Goal: Task Accomplishment & Management: Complete application form

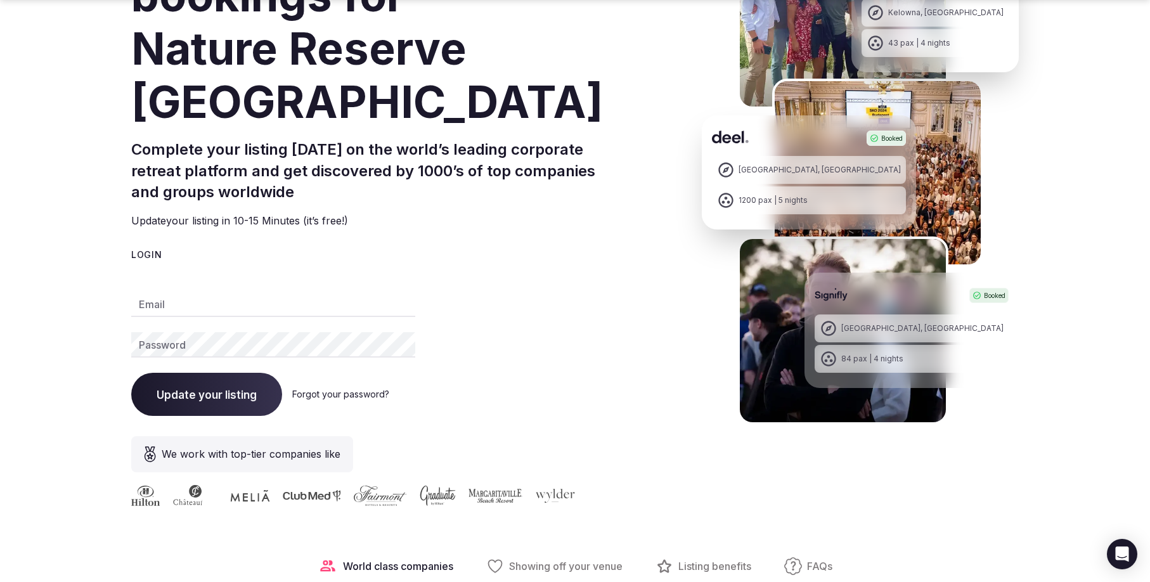
type input "**********"
click at [186, 401] on button "Update your listing" at bounding box center [206, 393] width 151 height 43
click at [276, 304] on input "**********" at bounding box center [273, 303] width 284 height 25
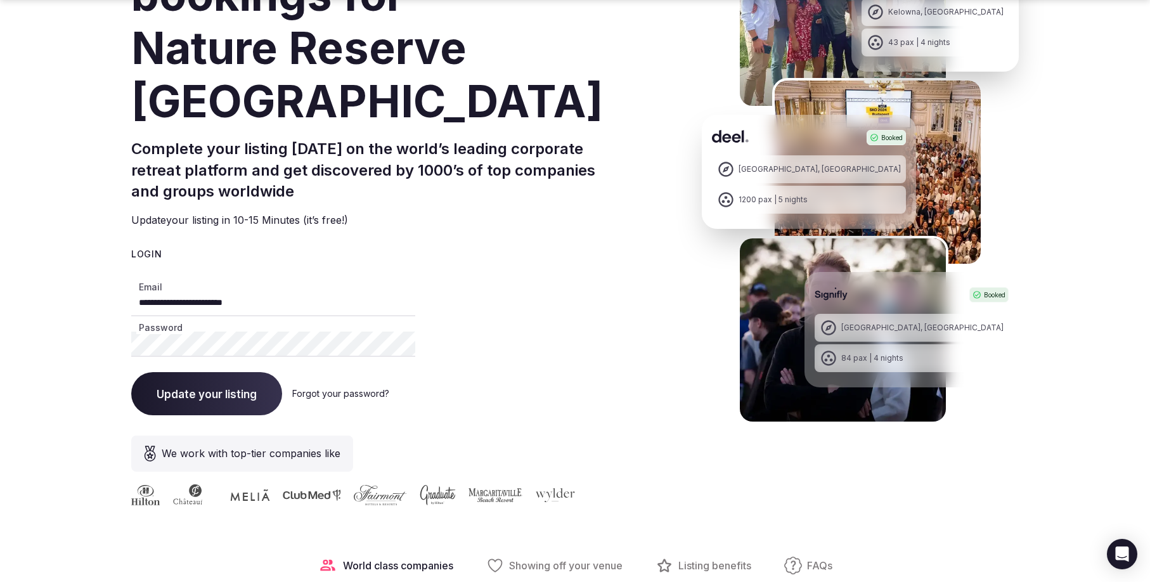
click at [276, 304] on input "**********" at bounding box center [273, 303] width 284 height 25
paste input "email"
type input "**********"
click at [482, 228] on div "**********" at bounding box center [387, 165] width 513 height 500
click at [214, 397] on span "Update your listing" at bounding box center [207, 393] width 100 height 13
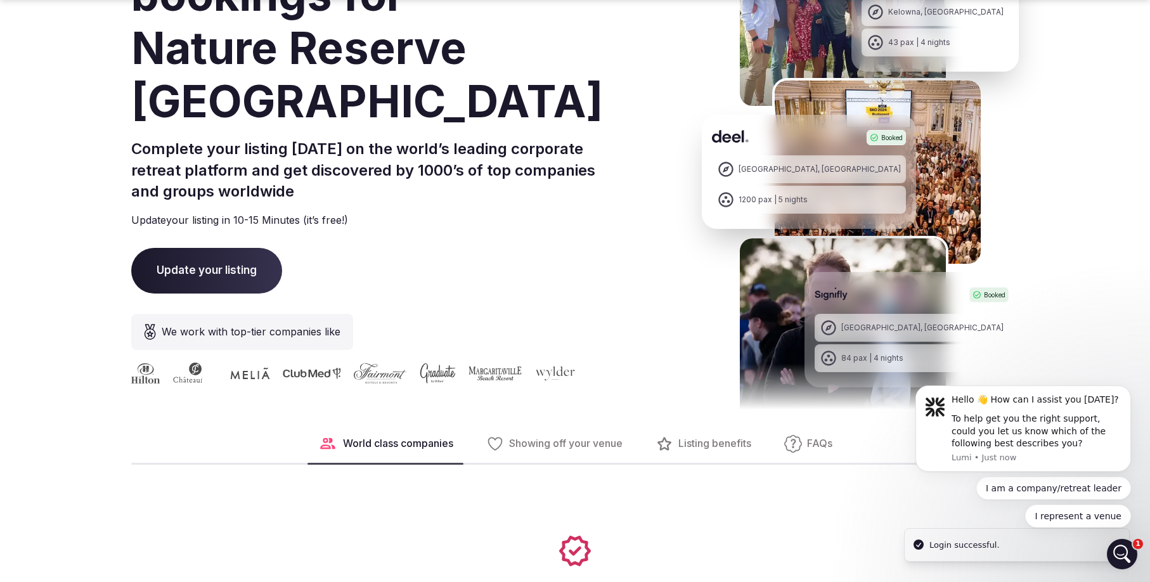
scroll to position [0, 0]
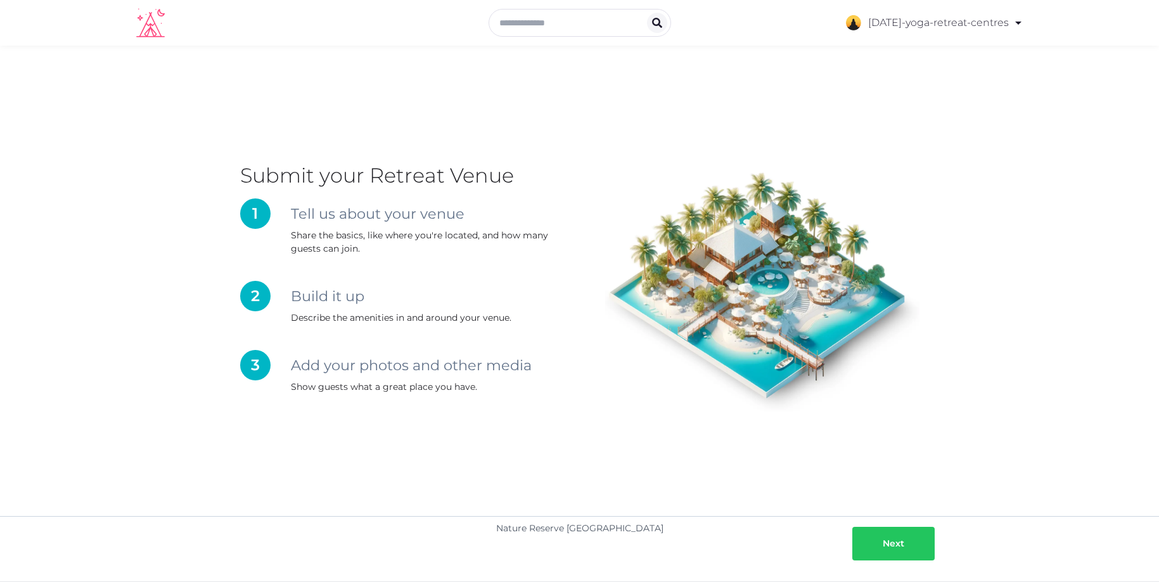
click at [897, 539] on div "Next" at bounding box center [894, 543] width 22 height 13
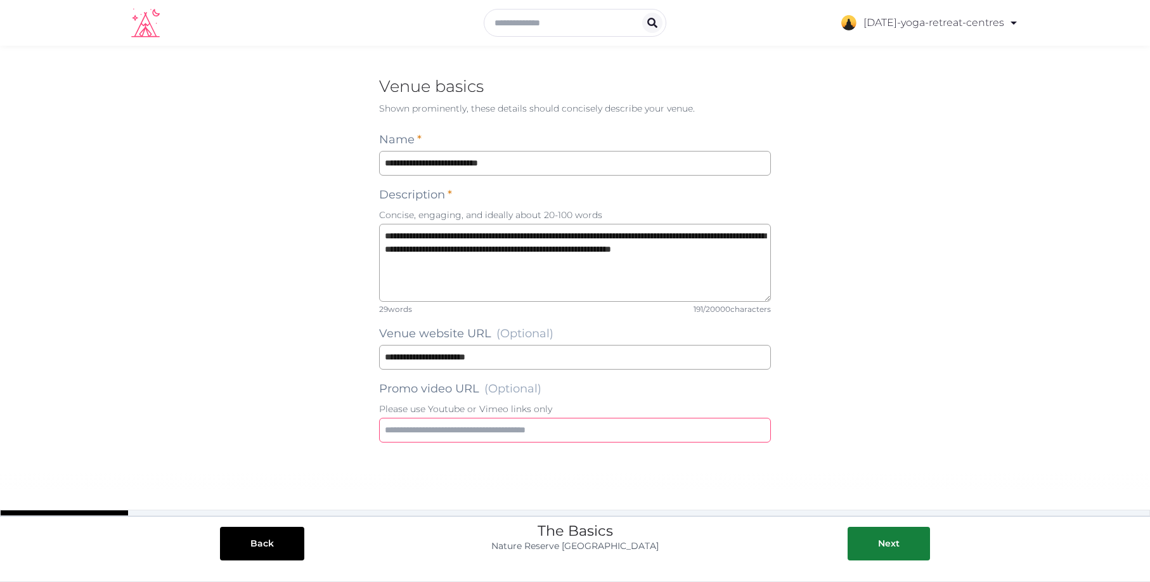
click at [444, 432] on input "text" at bounding box center [575, 430] width 392 height 25
paste input "**********"
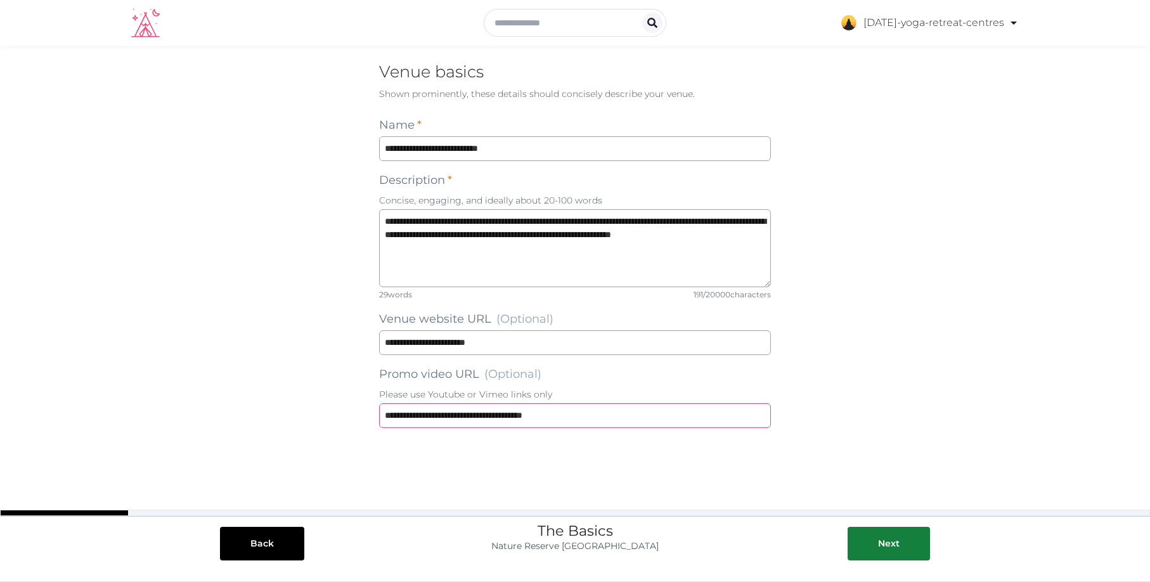
scroll to position [18, 0]
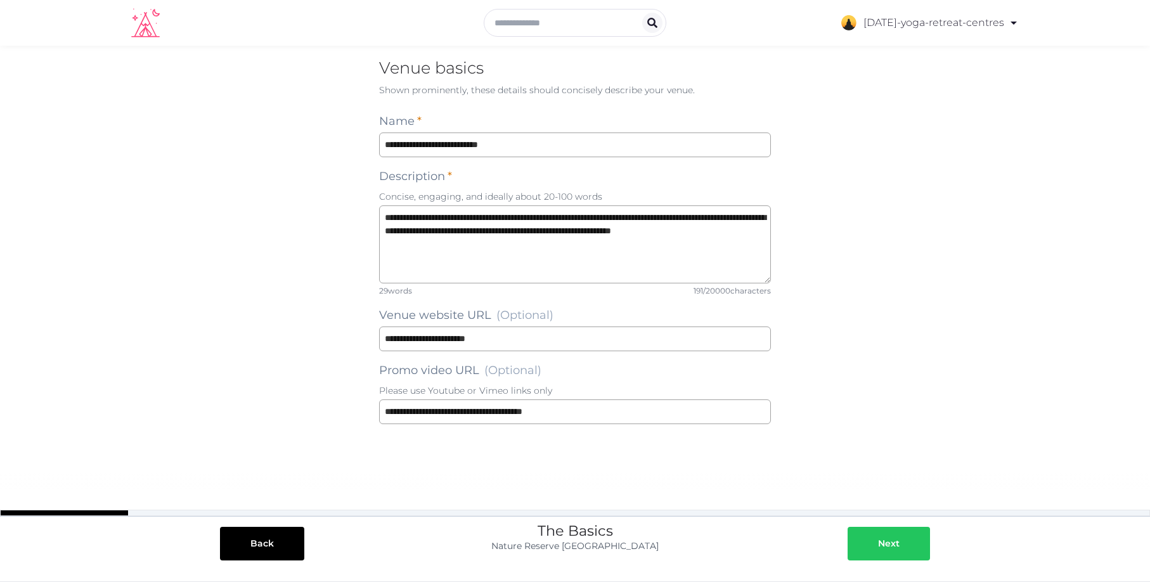
click at [872, 536] on button "Next" at bounding box center [888, 544] width 82 height 34
click at [407, 416] on input "**********" at bounding box center [575, 411] width 392 height 25
type input "**********"
click at [905, 553] on button "Next" at bounding box center [888, 544] width 82 height 34
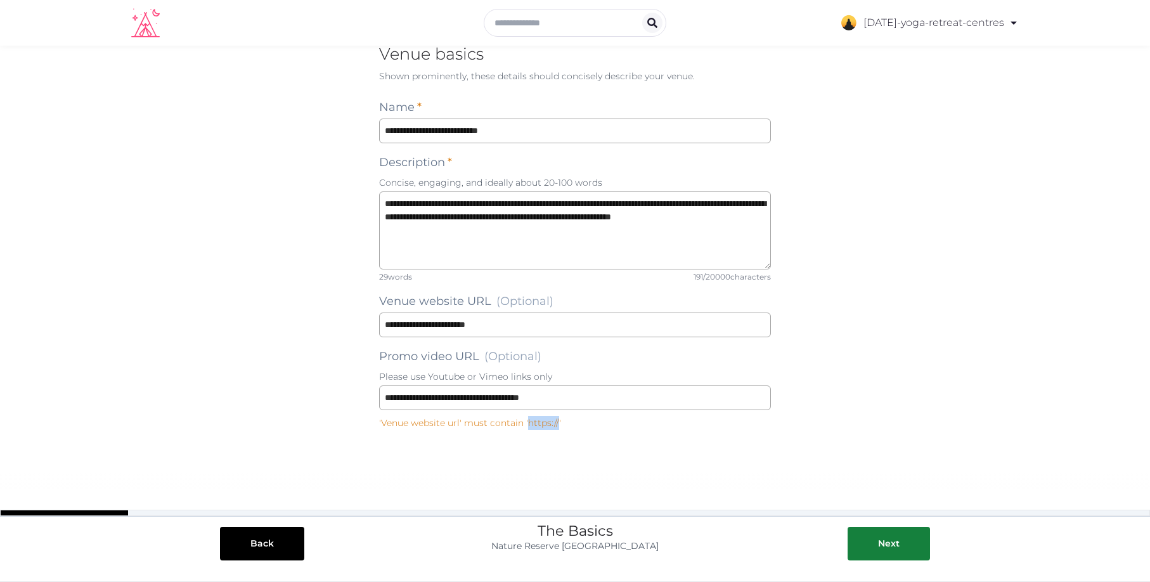
drag, startPoint x: 525, startPoint y: 427, endPoint x: 557, endPoint y: 423, distance: 31.9
click at [557, 423] on p "'Venue website url' must contain 'https://'" at bounding box center [575, 423] width 392 height 14
copy p "https://"
drag, startPoint x: 411, startPoint y: 325, endPoint x: 373, endPoint y: 322, distance: 38.8
click at [373, 322] on div "**********" at bounding box center [575, 298] width 412 height 518
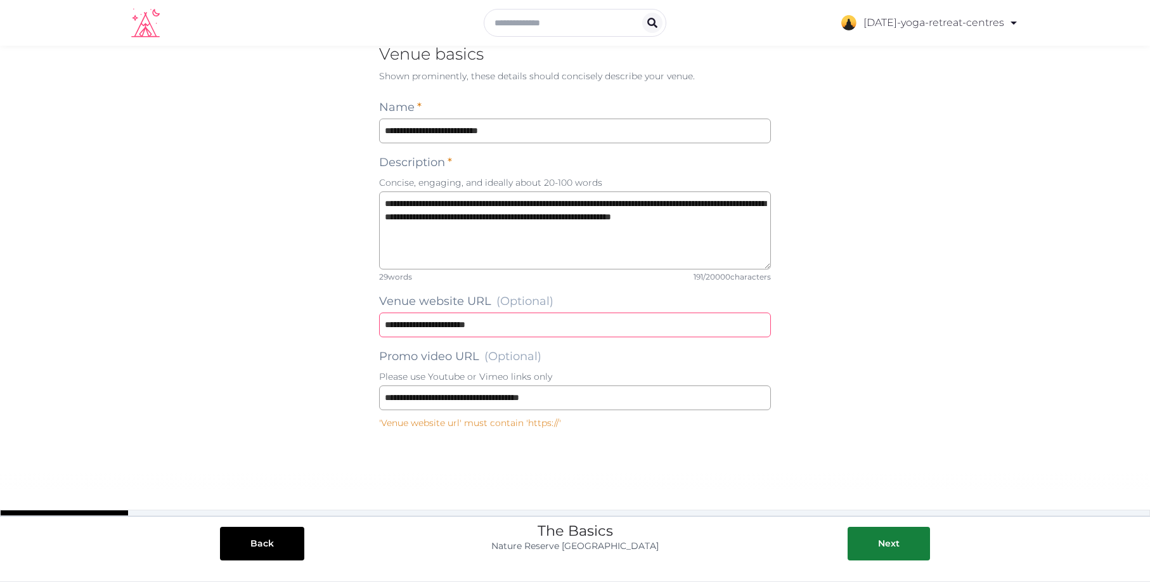
paste input "*"
type input "**********"
drag, startPoint x: 411, startPoint y: 395, endPoint x: 366, endPoint y: 391, distance: 45.2
click at [366, 391] on div "**********" at bounding box center [575, 297] width 1150 height 569
paste input "*"
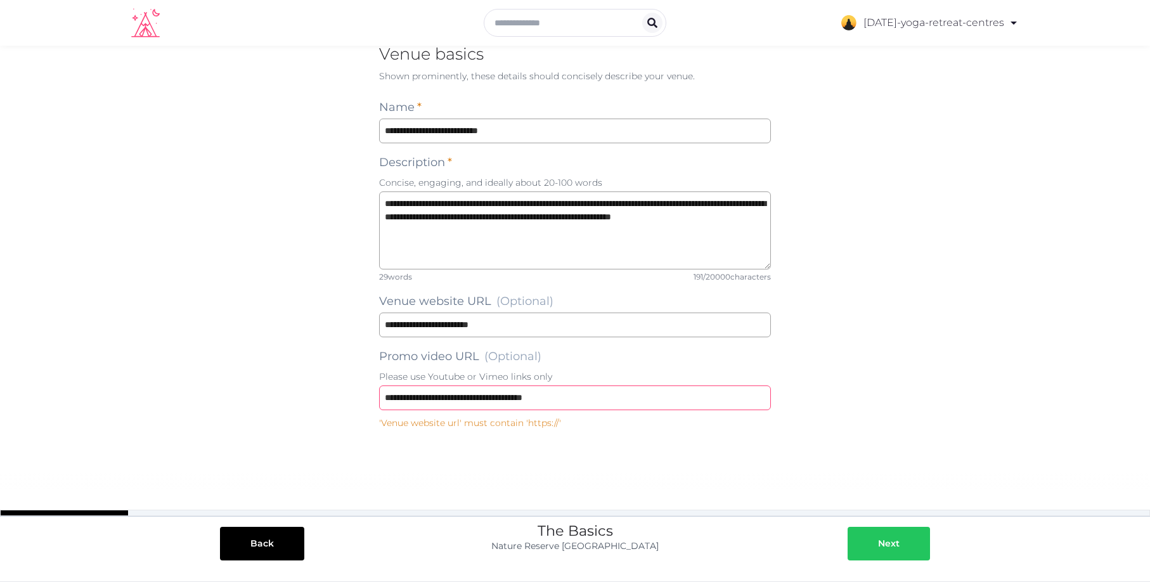
type input "**********"
click at [893, 551] on button "Next" at bounding box center [888, 544] width 82 height 34
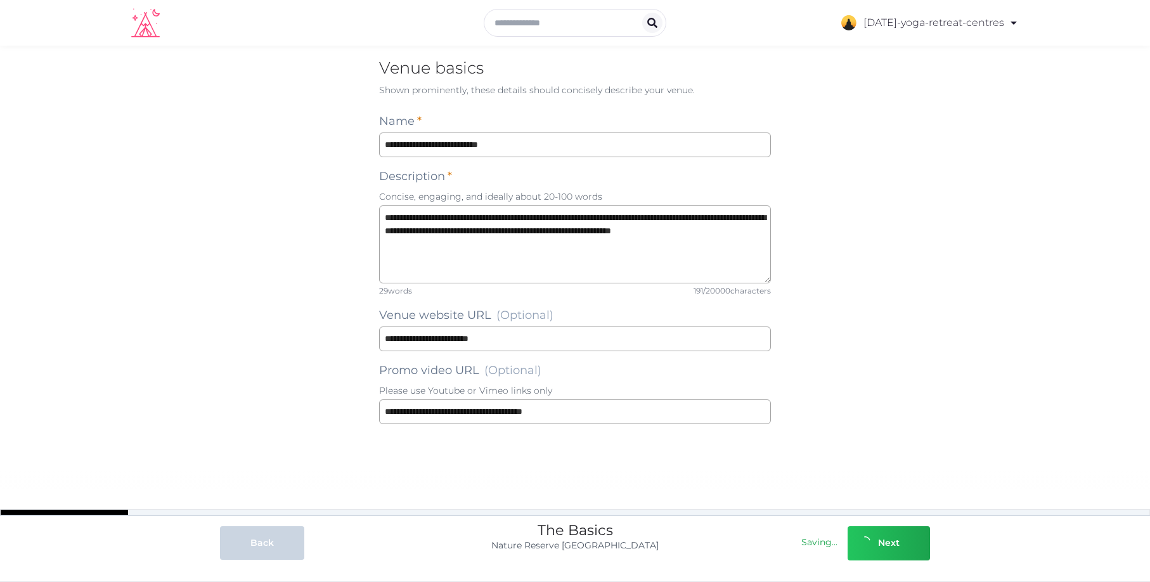
scroll to position [18, 0]
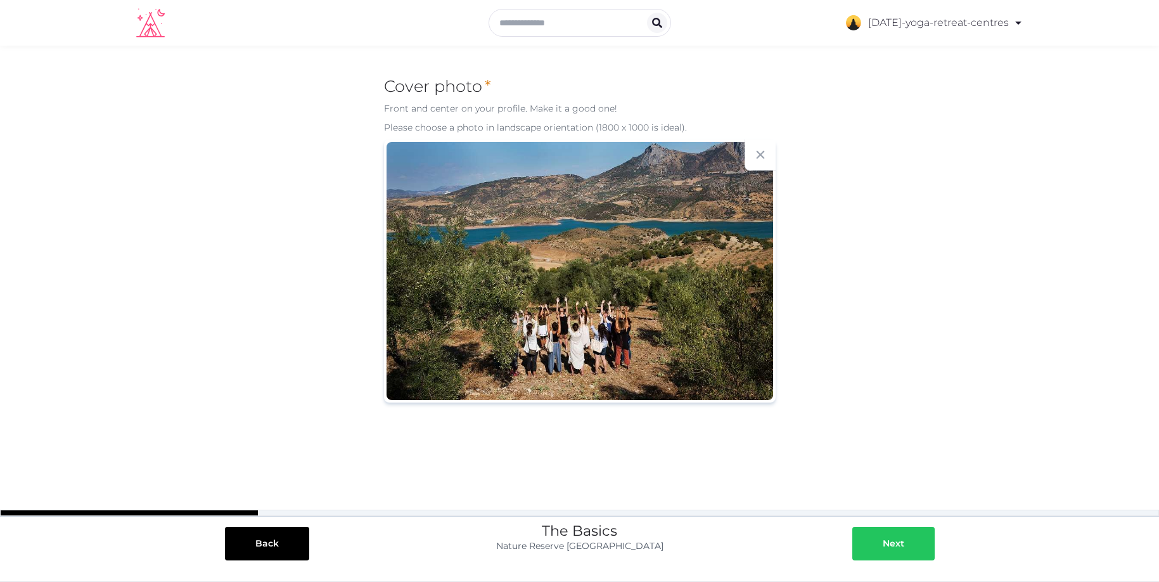
click at [889, 543] on div "Next" at bounding box center [894, 543] width 22 height 13
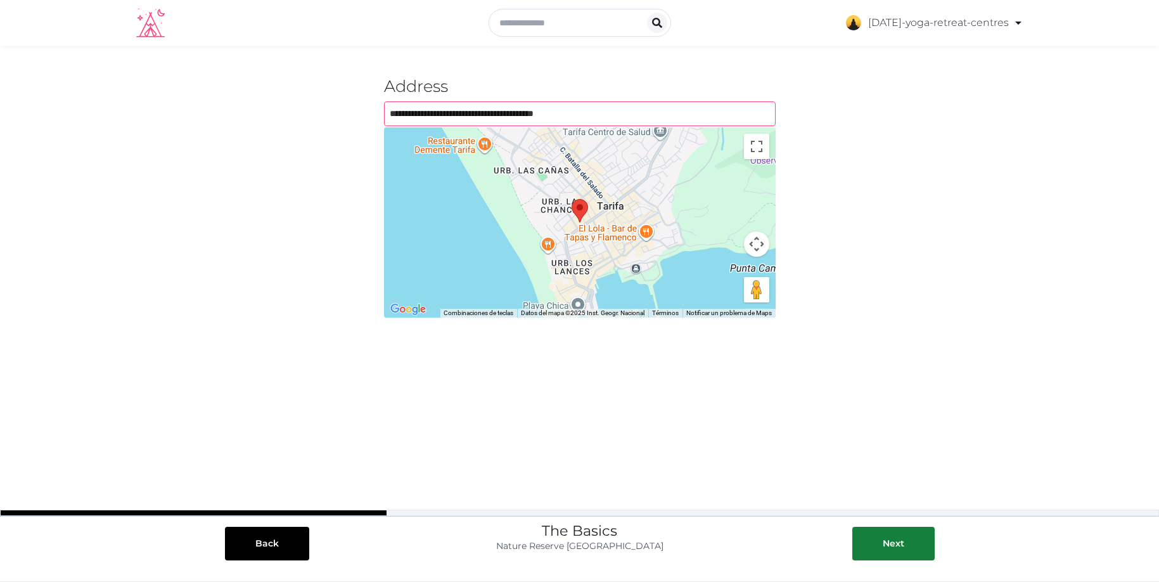
click at [595, 110] on input "text" at bounding box center [580, 113] width 392 height 25
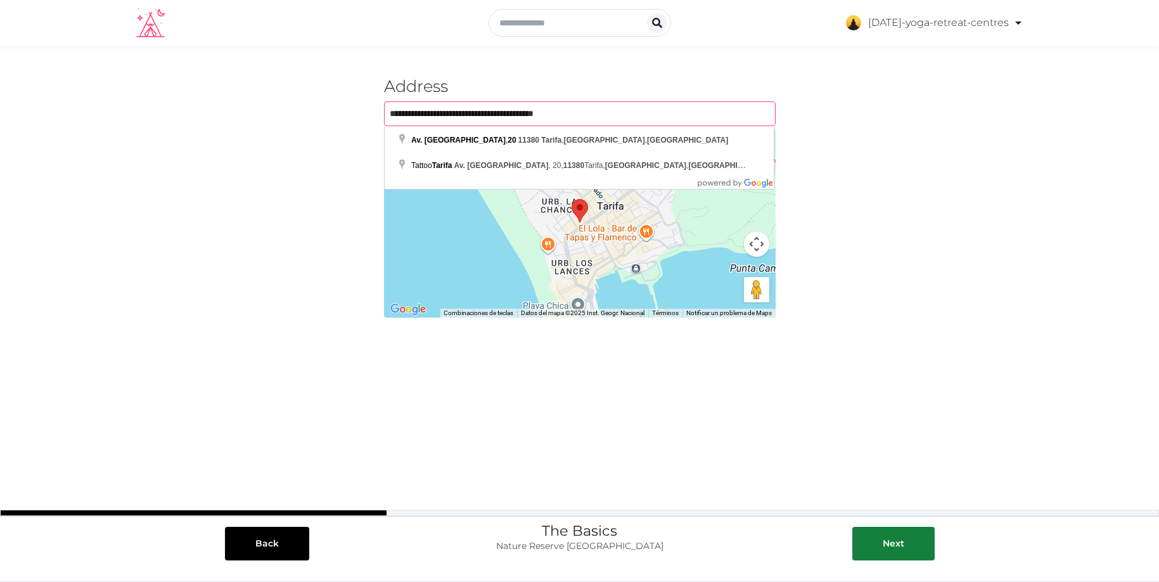
click at [595, 110] on input "text" at bounding box center [580, 113] width 392 height 25
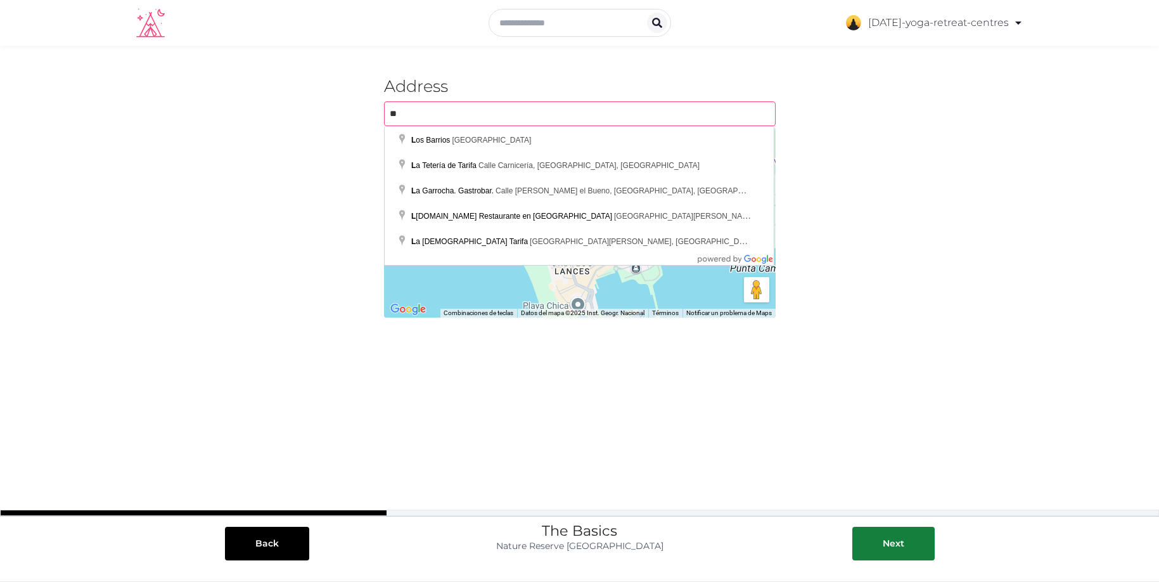
type input "*"
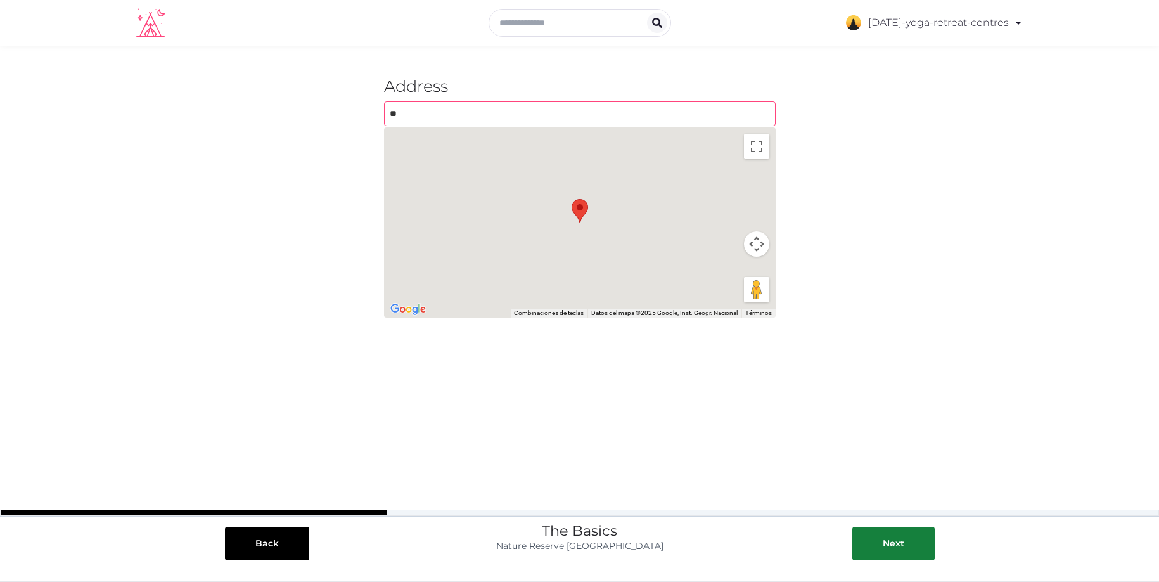
type input "*"
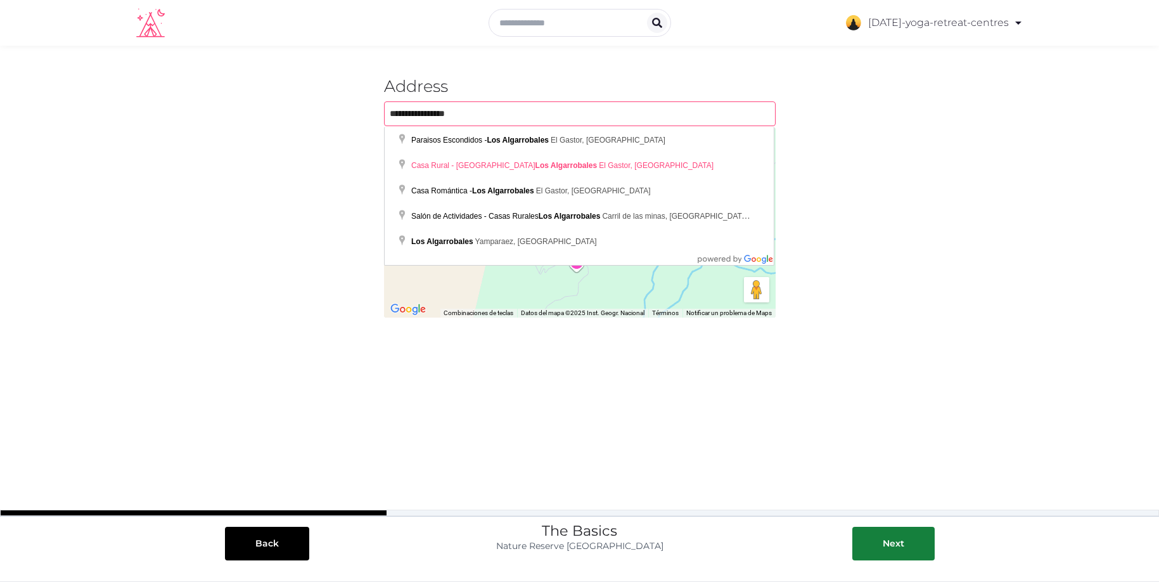
type input "**********"
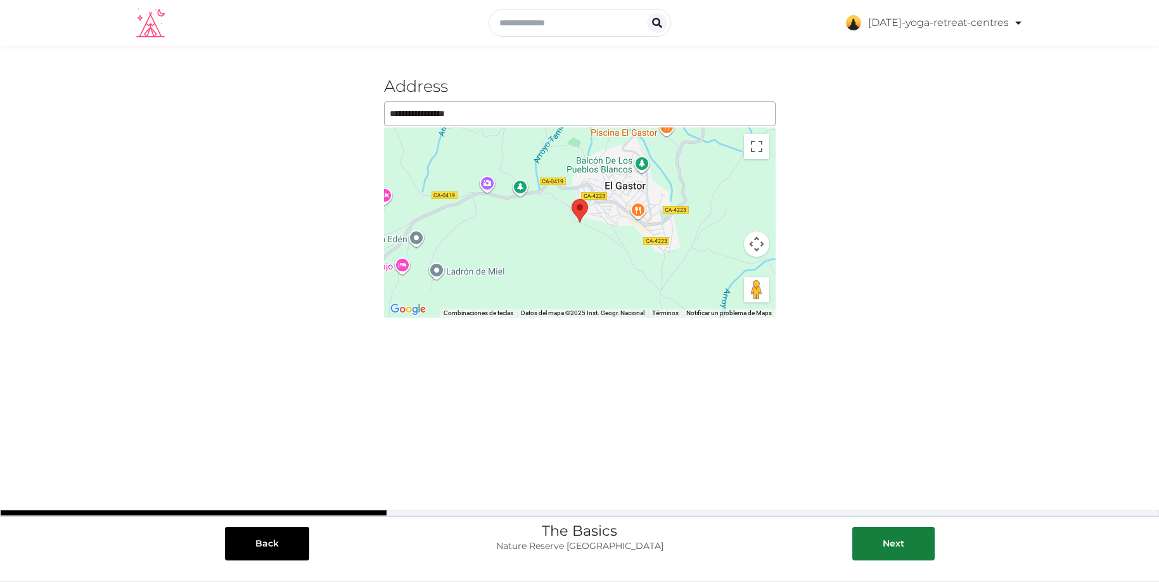
click at [600, 234] on div "Para desplazarte, pulsa las teclas de flecha." at bounding box center [580, 222] width 392 height 190
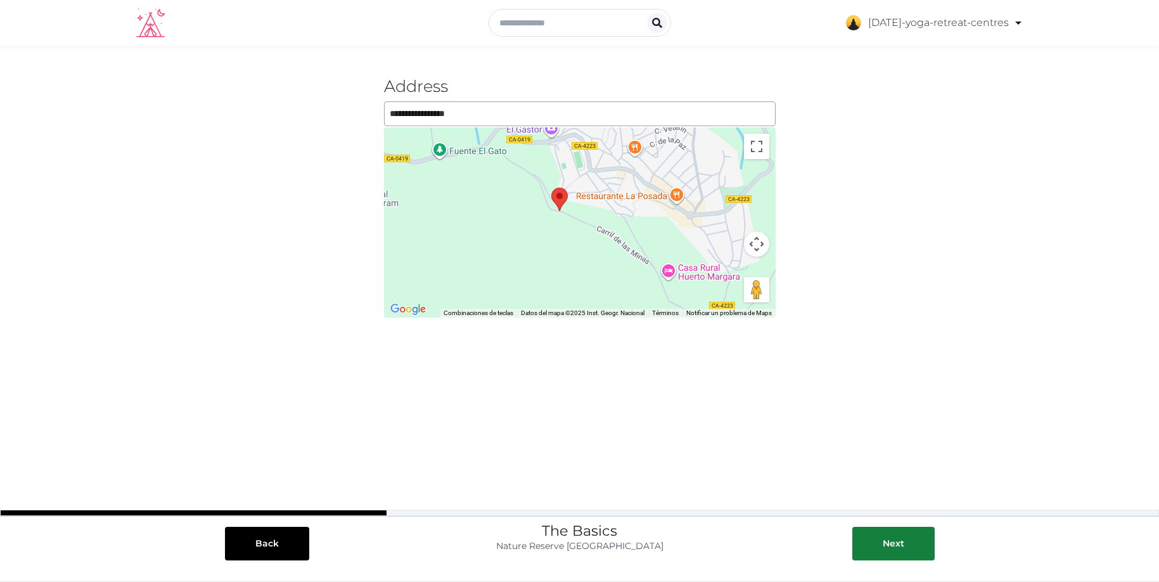
click at [588, 221] on div "Para desplazarte, pulsa las teclas de flecha." at bounding box center [580, 222] width 392 height 190
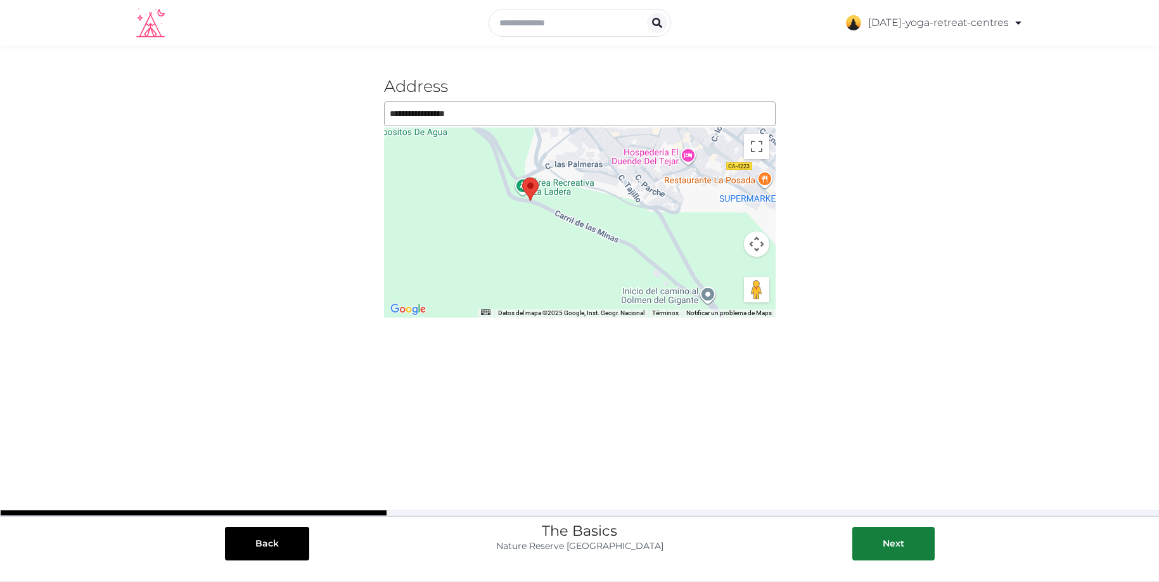
click at [535, 228] on div "Para desplazarte, pulsa las teclas de flecha." at bounding box center [580, 222] width 392 height 190
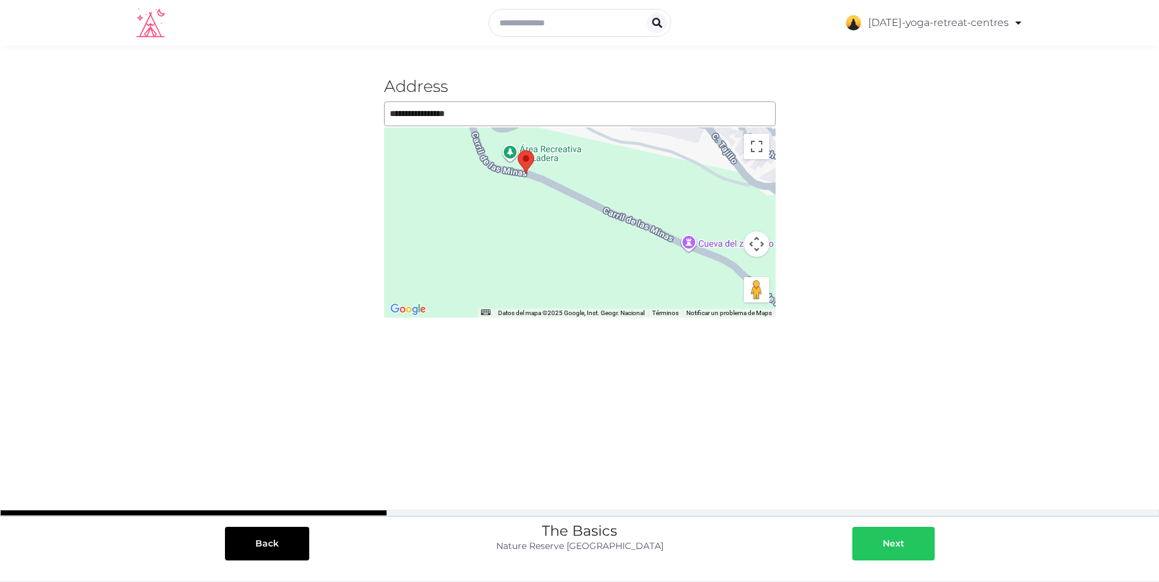
click at [882, 536] on button "Next" at bounding box center [894, 544] width 82 height 34
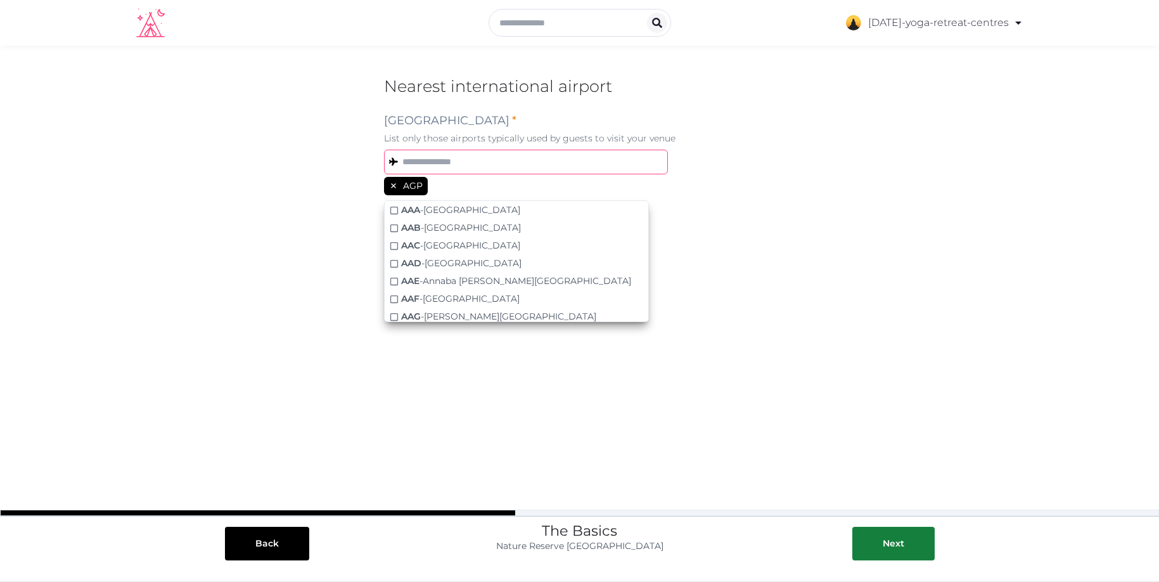
click at [544, 164] on input "text" at bounding box center [526, 162] width 284 height 25
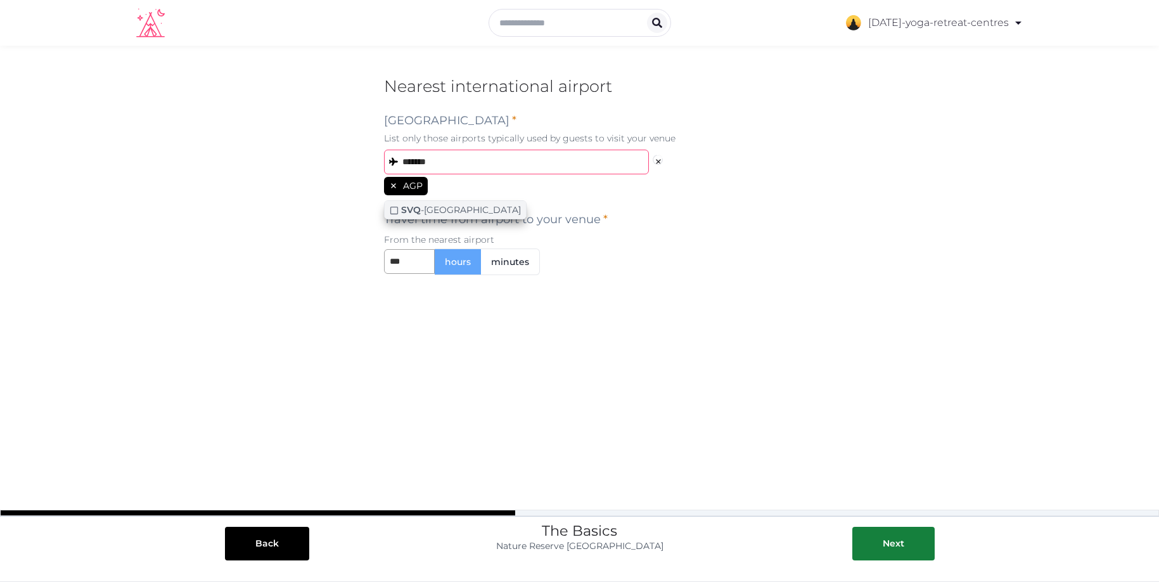
type input "*******"
click at [450, 208] on div "SVQ - Sevilla Airport" at bounding box center [461, 209] width 120 height 13
click at [528, 163] on input "*******" at bounding box center [526, 162] width 284 height 25
type input "*"
type input "*****"
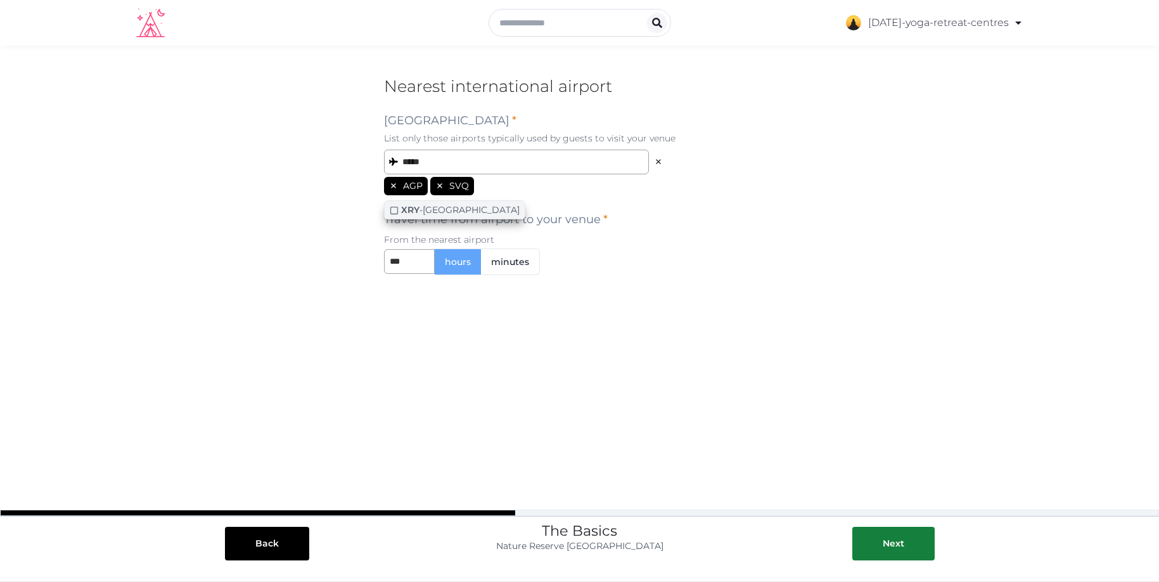
click at [453, 216] on div "XRY - Jerez Airport" at bounding box center [455, 210] width 140 height 18
click at [570, 160] on input "*****" at bounding box center [526, 162] width 284 height 25
type input "******"
click at [473, 216] on div "GIB - Gibraltar Airport" at bounding box center [459, 209] width 117 height 13
click at [702, 295] on div "**********" at bounding box center [580, 286] width 412 height 430
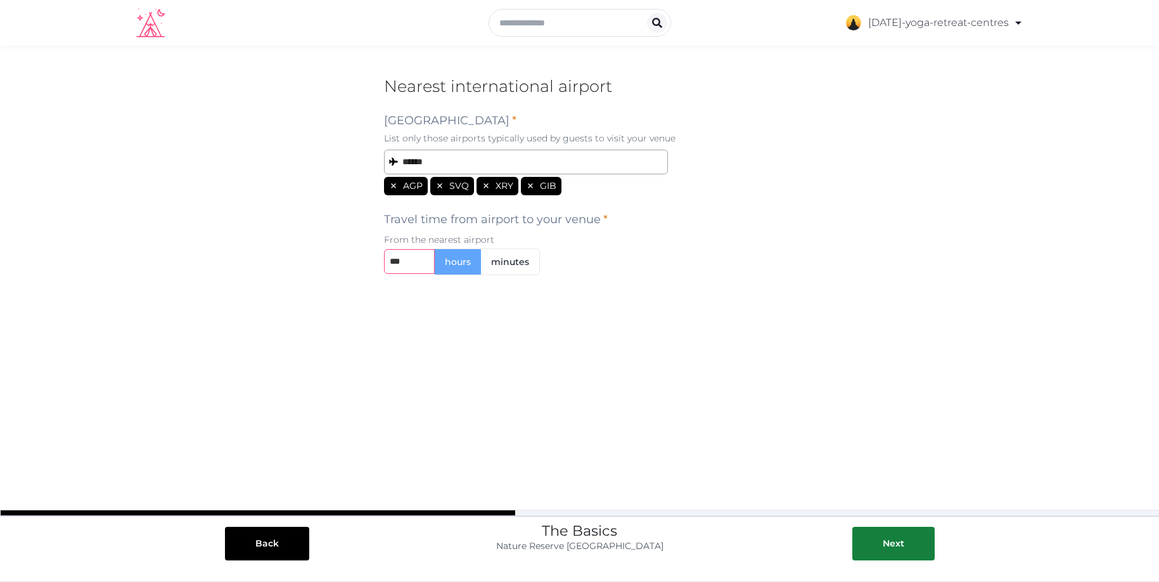
drag, startPoint x: 405, startPoint y: 261, endPoint x: 394, endPoint y: 262, distance: 10.8
click at [394, 262] on input "text" at bounding box center [409, 261] width 51 height 25
click at [902, 534] on button "Next" at bounding box center [894, 544] width 82 height 34
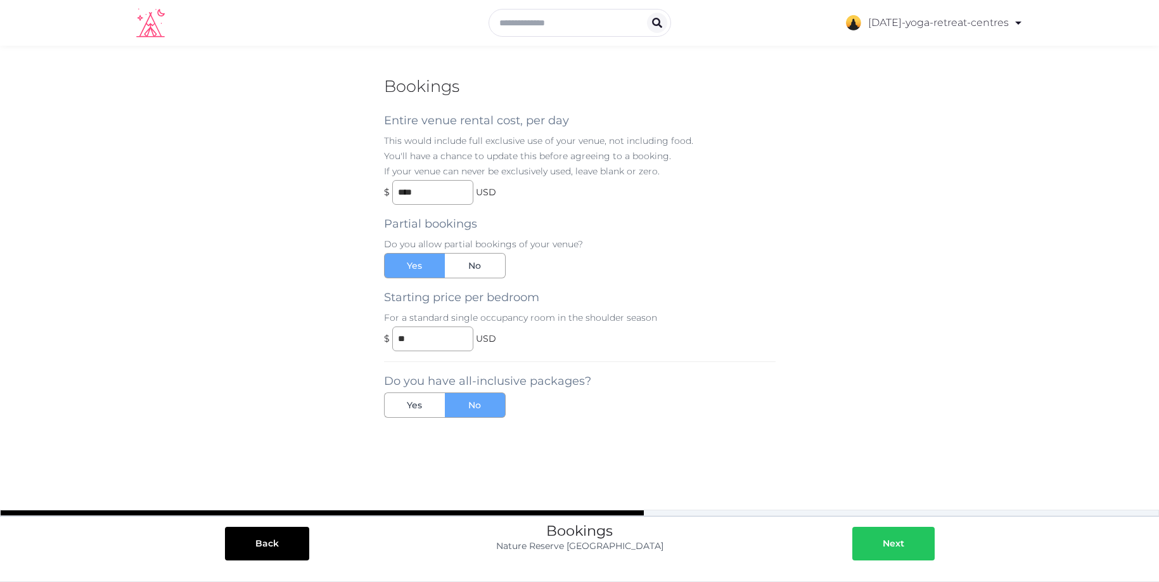
click at [882, 539] on div at bounding box center [870, 543] width 25 height 13
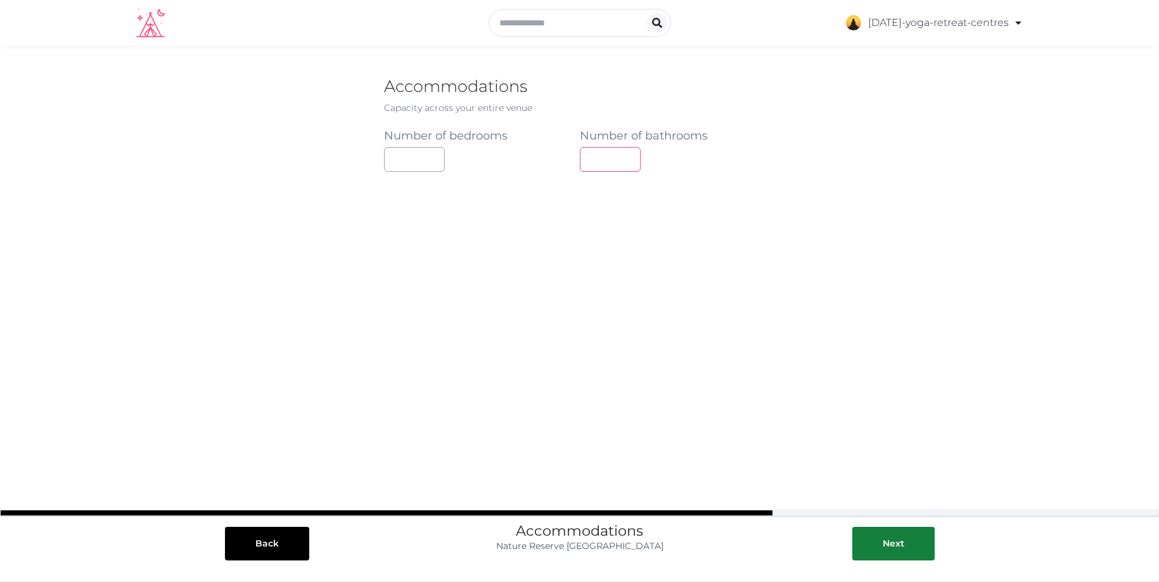
click at [605, 165] on input "number" at bounding box center [610, 159] width 61 height 25
type input "**"
click at [919, 546] on div at bounding box center [917, 543] width 25 height 13
click at [411, 179] on input "number" at bounding box center [414, 177] width 61 height 25
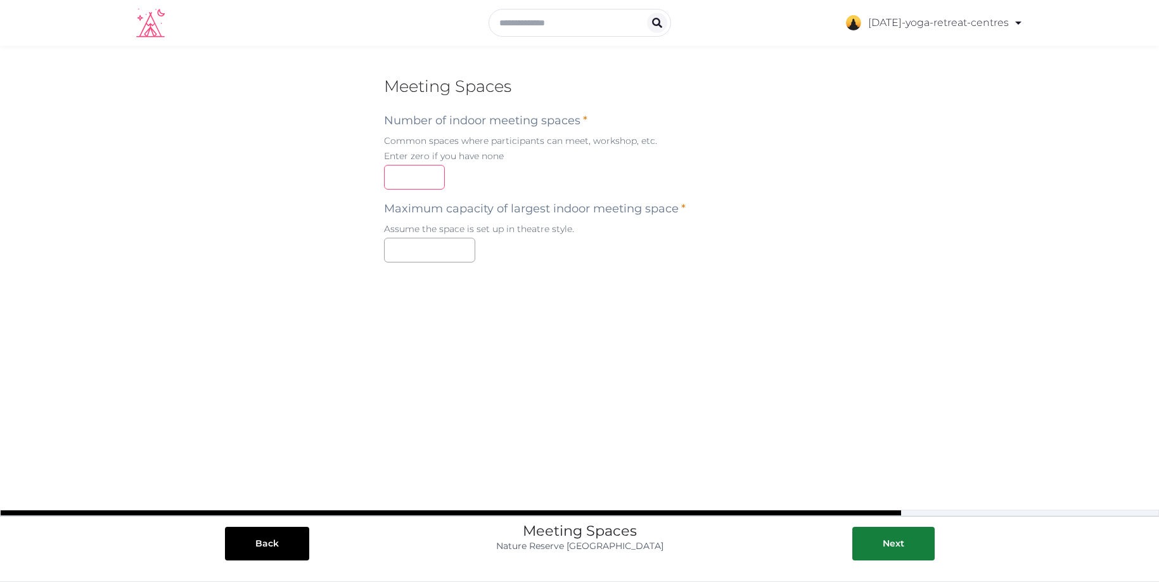
type input "*"
click at [449, 259] on input "number" at bounding box center [429, 250] width 91 height 25
type input "**"
click at [885, 546] on div "Next" at bounding box center [894, 543] width 22 height 13
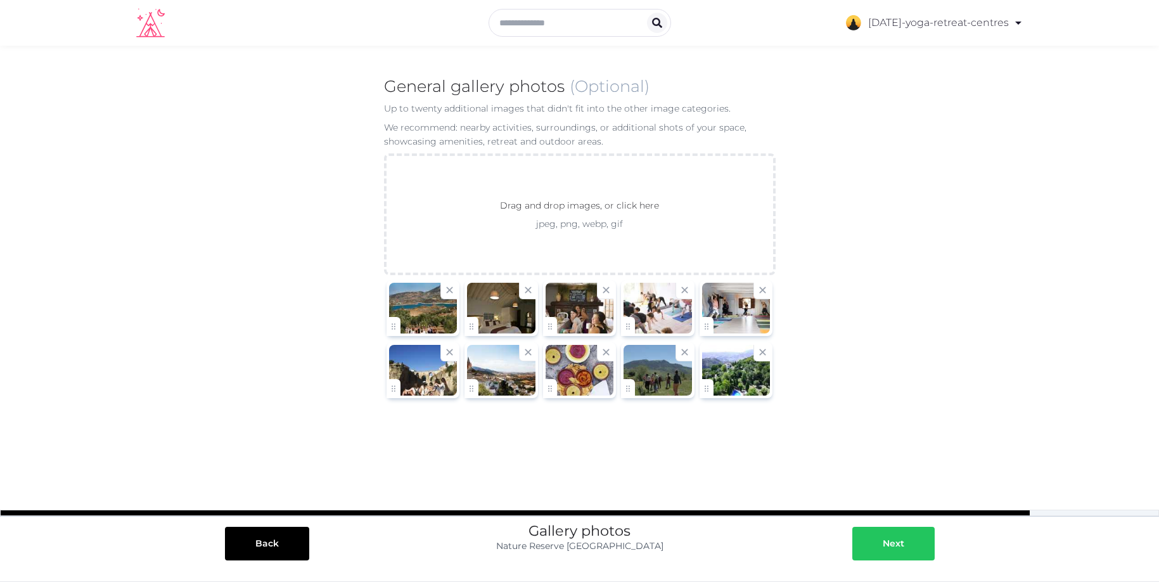
click at [901, 551] on button "Next" at bounding box center [894, 544] width 82 height 34
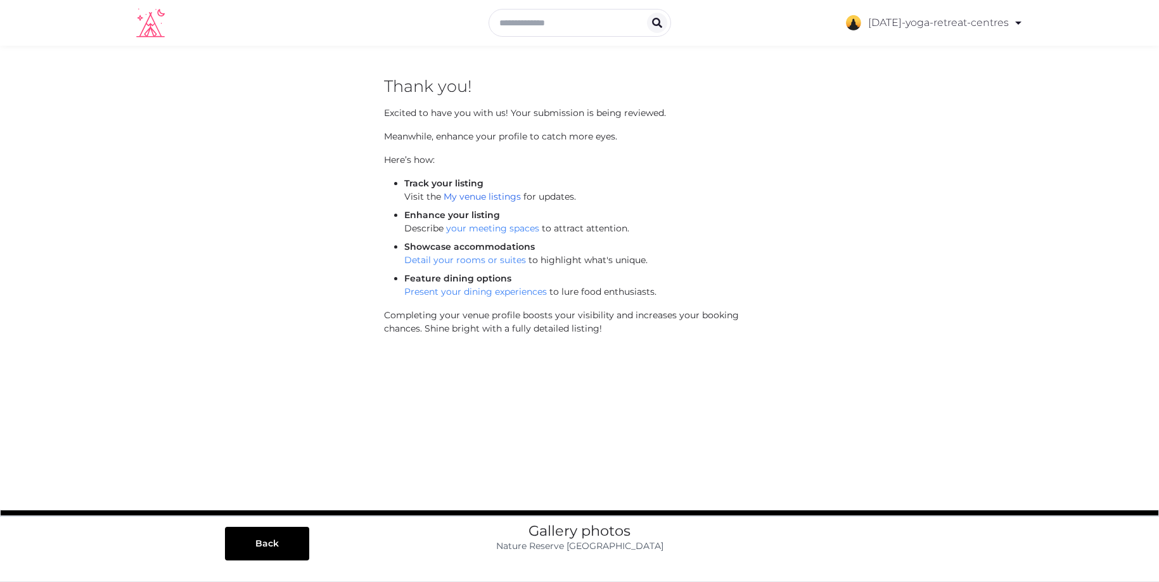
click at [498, 197] on link "My venue listings" at bounding box center [482, 196] width 77 height 11
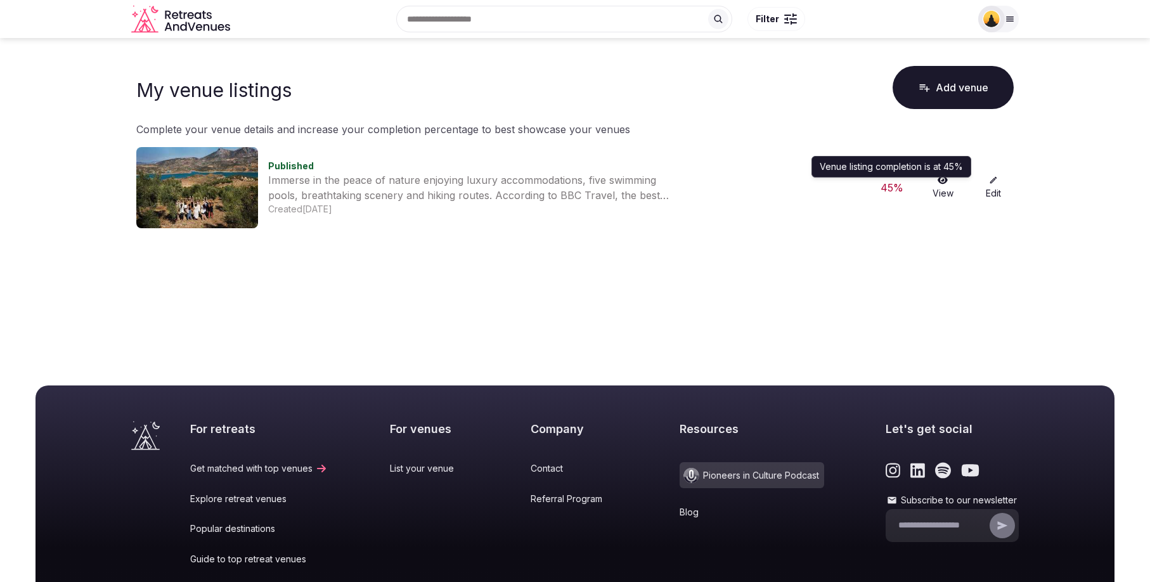
click at [890, 185] on div "45 %" at bounding box center [892, 187] width 41 height 15
click at [998, 191] on link "Edit" at bounding box center [993, 188] width 41 height 24
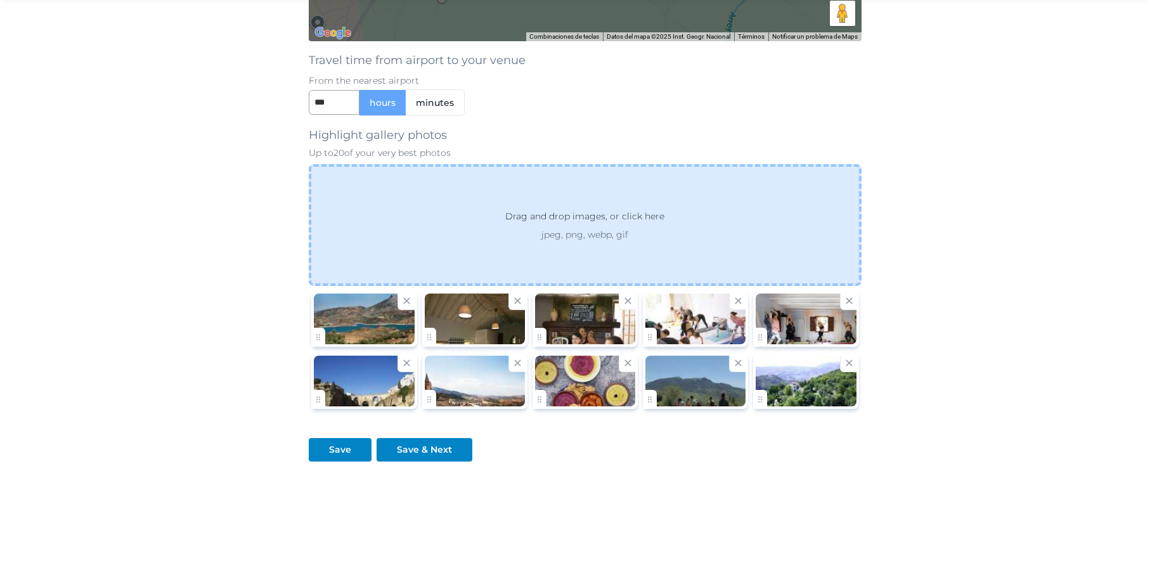
scroll to position [1354, 0]
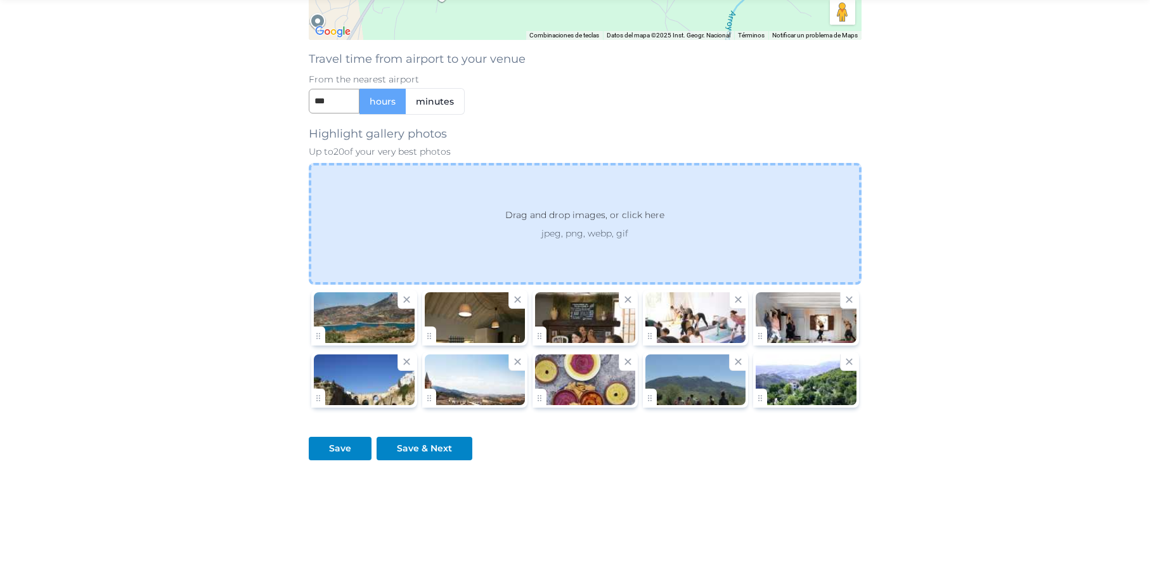
click at [584, 226] on p "Drag and drop images, or click here" at bounding box center [584, 217] width 179 height 19
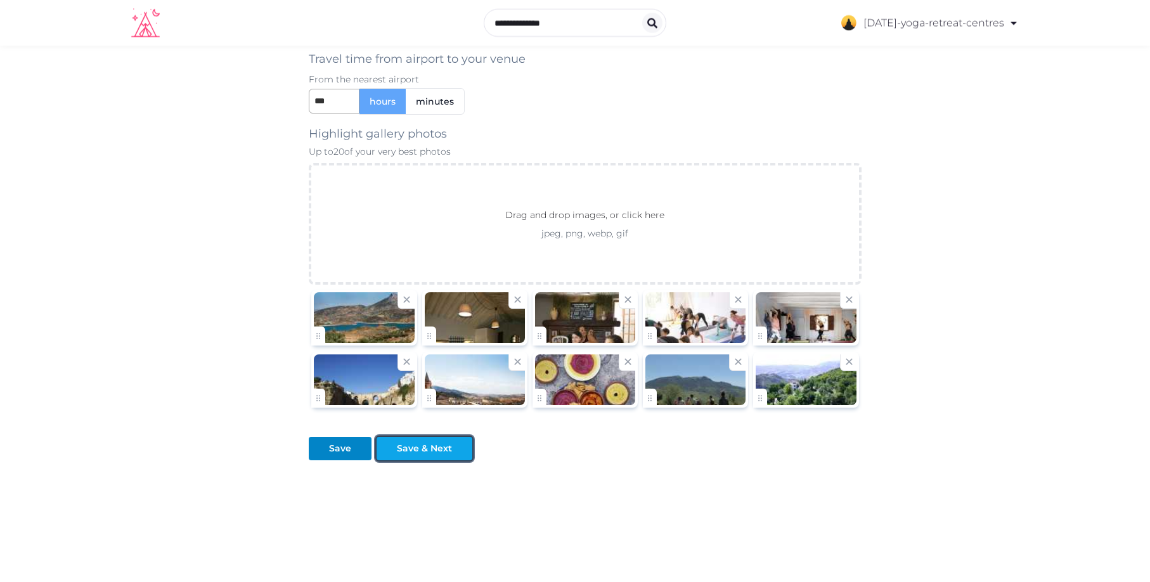
click at [397, 448] on div "Save & Next" at bounding box center [424, 448] width 55 height 13
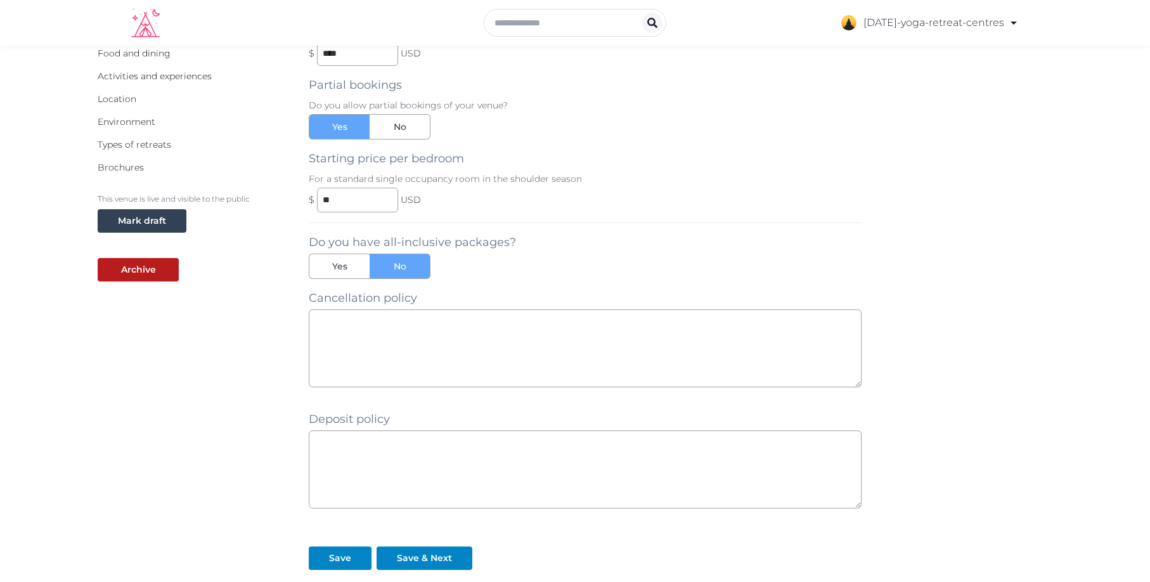
scroll to position [312, 0]
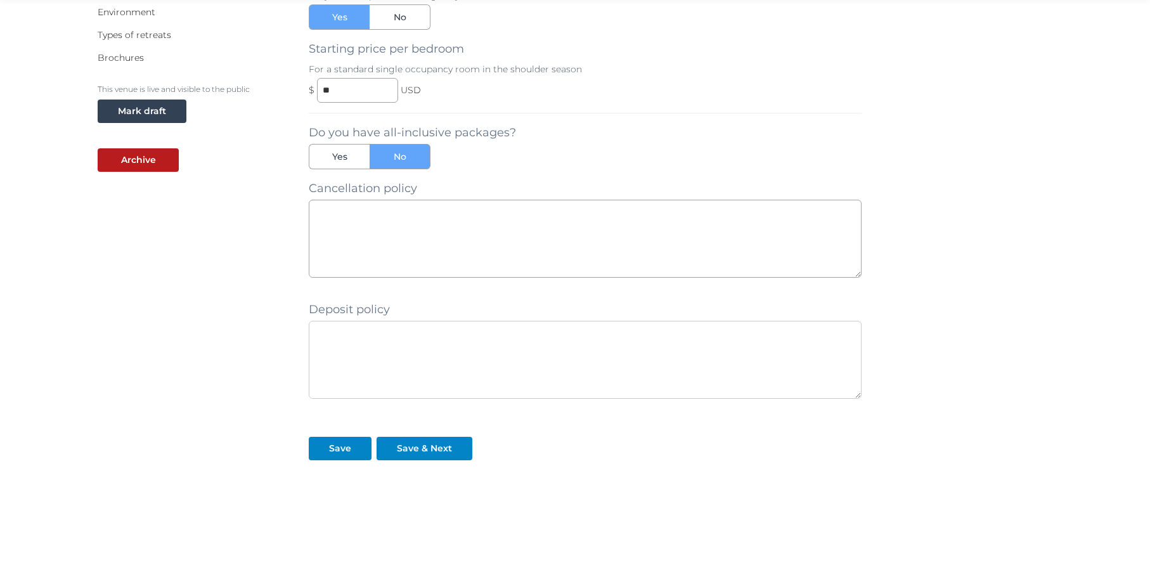
click at [338, 348] on textarea at bounding box center [585, 360] width 553 height 78
paste textarea "**********"
type textarea "**********"
click at [415, 221] on textarea at bounding box center [585, 239] width 553 height 78
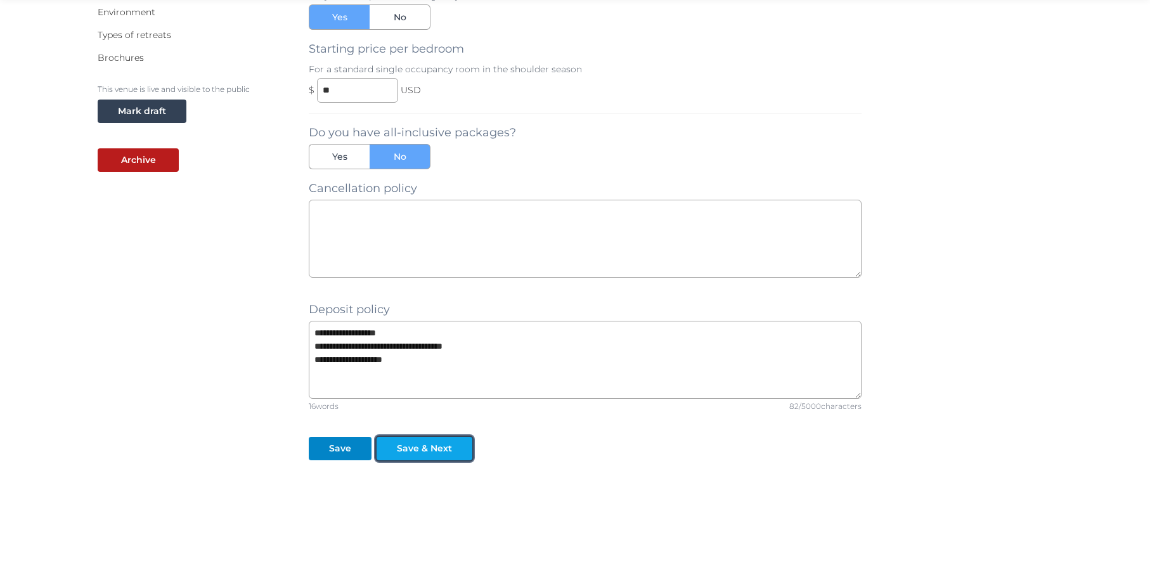
click at [397, 446] on div "Save & Next" at bounding box center [424, 448] width 55 height 13
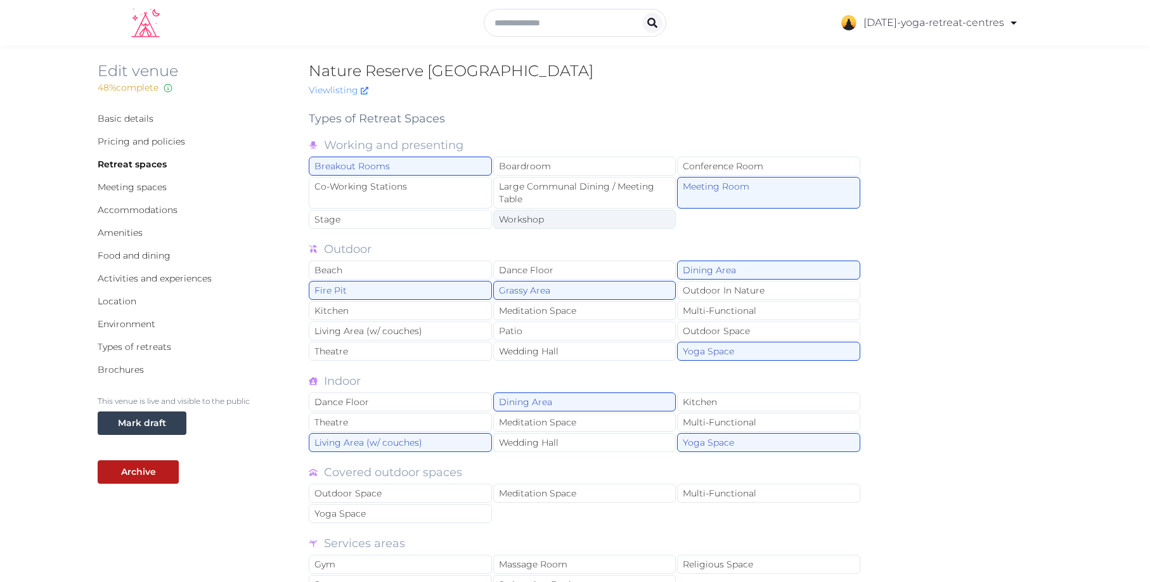
click at [528, 219] on div "Workshop" at bounding box center [584, 219] width 183 height 19
click at [706, 285] on div "Outdoor In Nature" at bounding box center [768, 290] width 183 height 19
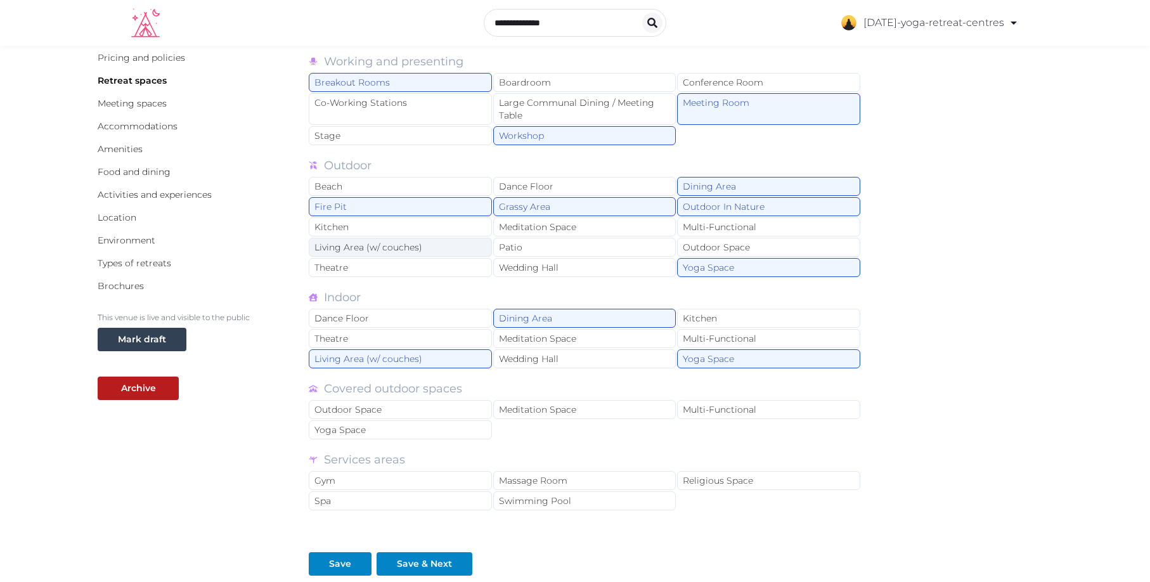
click at [398, 244] on div "Living Area (w/ couches)" at bounding box center [400, 247] width 183 height 19
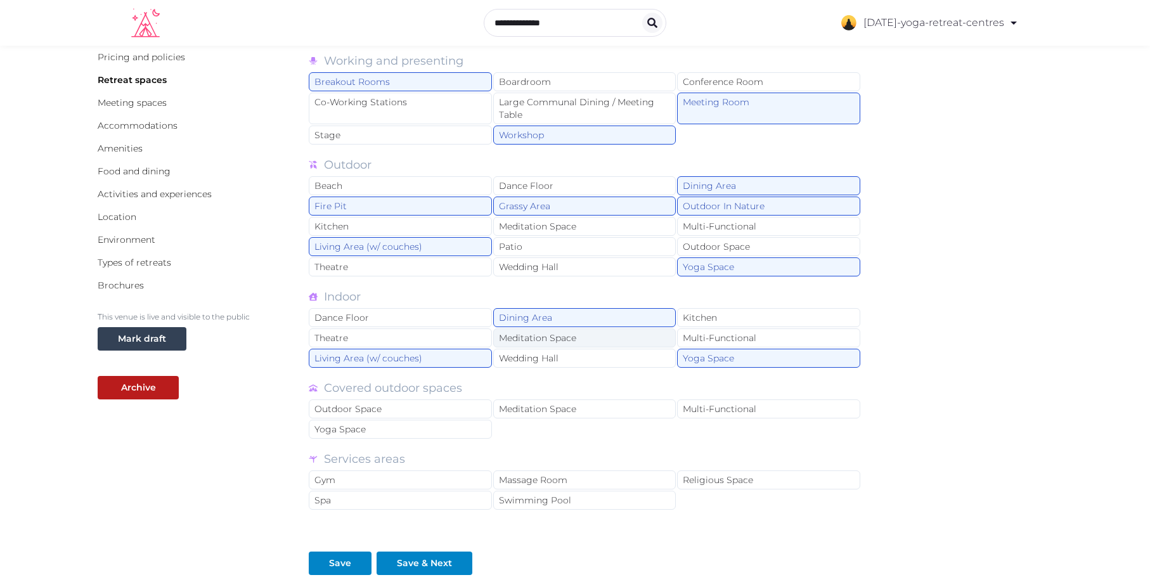
click at [565, 340] on div "Meditation Space" at bounding box center [584, 337] width 183 height 19
click at [701, 320] on div "Kitchen" at bounding box center [768, 317] width 183 height 19
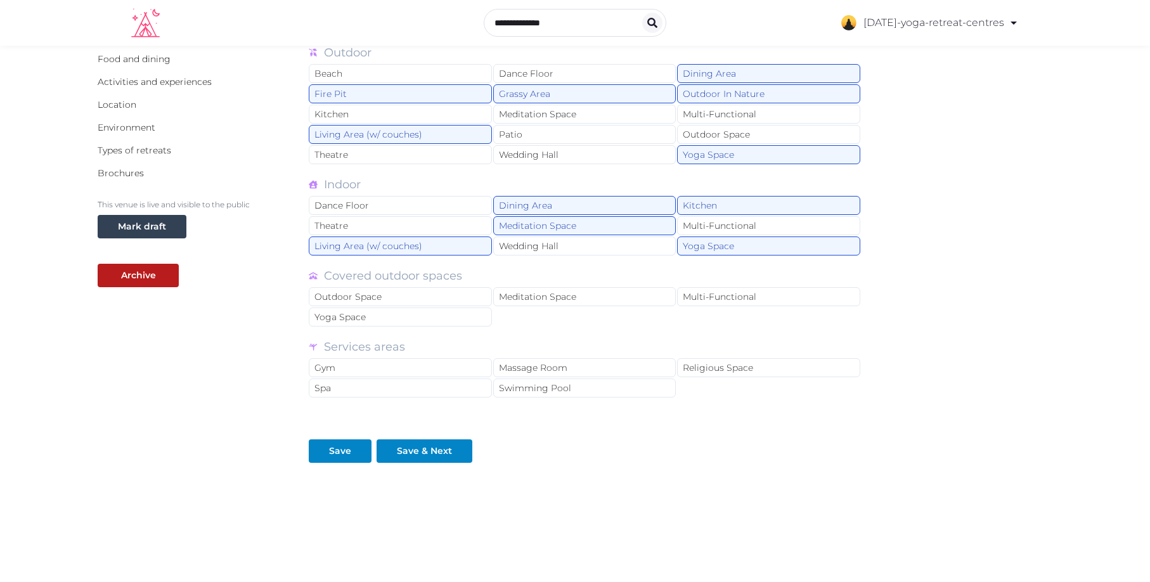
scroll to position [199, 0]
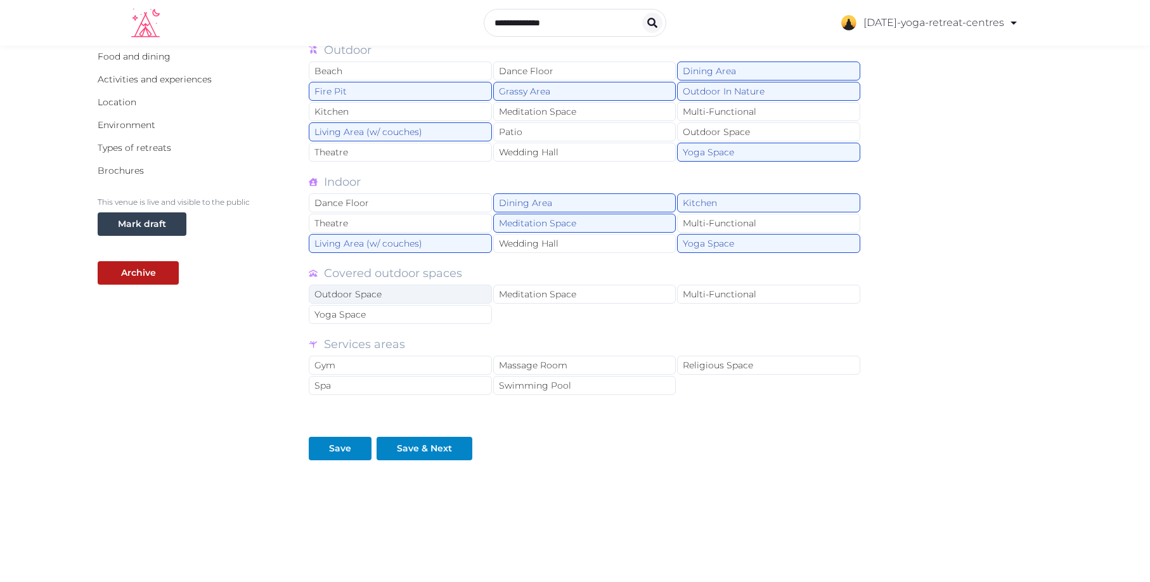
click at [435, 297] on div "Outdoor Space" at bounding box center [400, 294] width 183 height 19
click at [521, 297] on div "Meditation Space" at bounding box center [584, 294] width 183 height 19
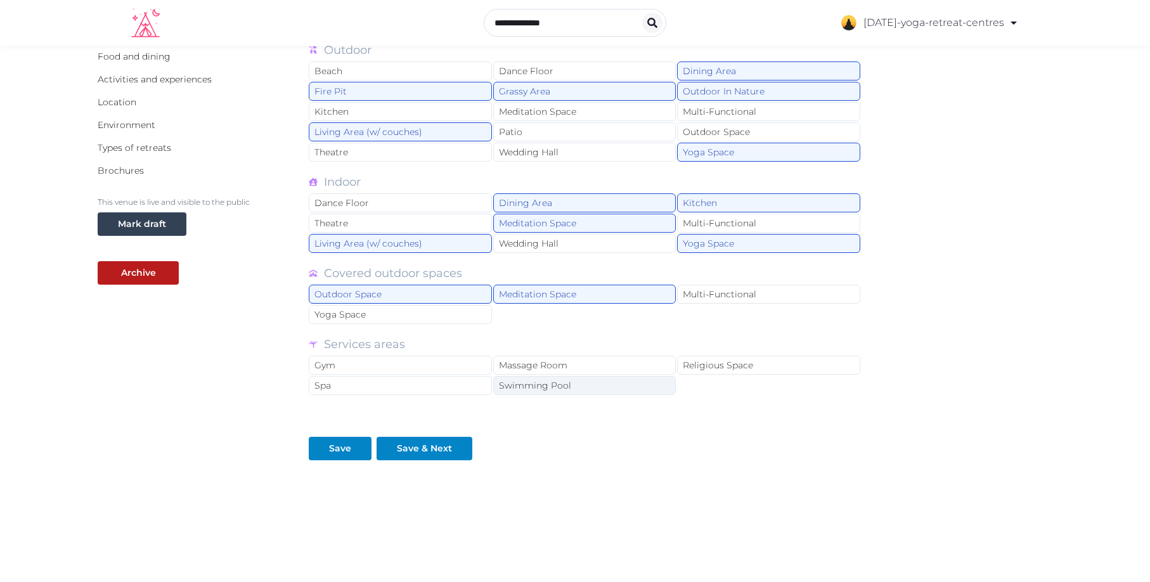
click at [502, 387] on div "Swimming Pool" at bounding box center [584, 385] width 183 height 19
click at [534, 368] on div "Massage Room" at bounding box center [584, 365] width 183 height 19
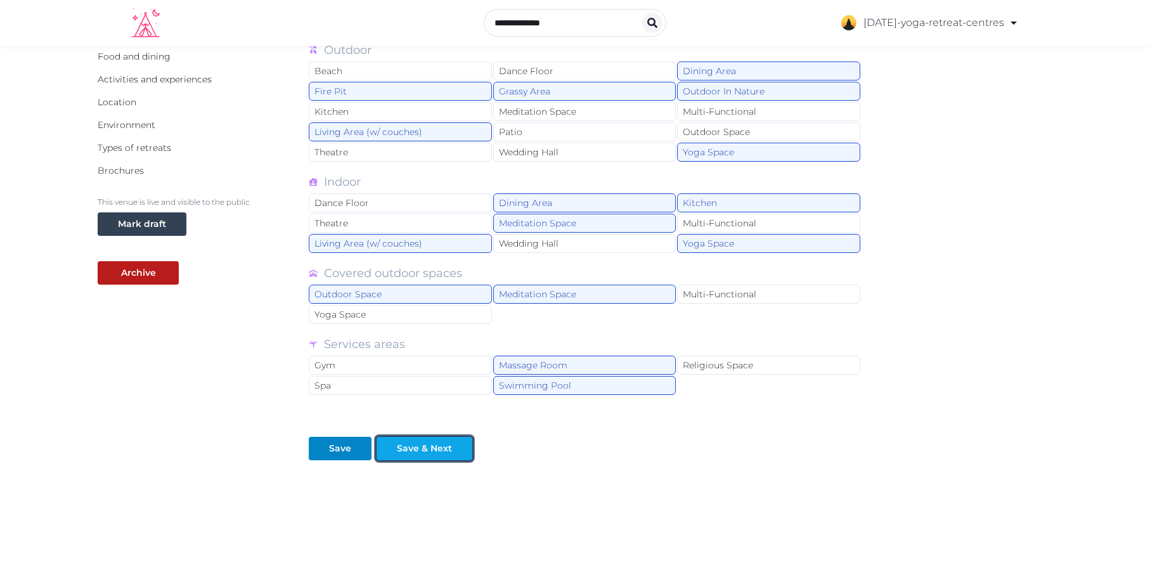
click at [423, 446] on div "Save & Next" at bounding box center [424, 448] width 55 height 13
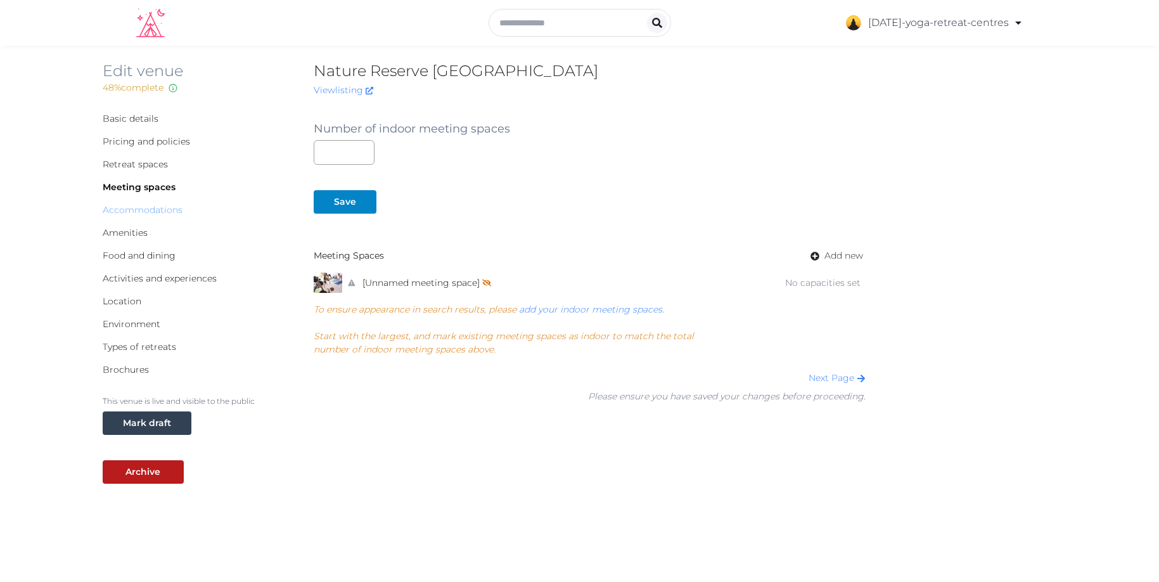
click at [131, 210] on link "Accommodations" at bounding box center [143, 209] width 80 height 11
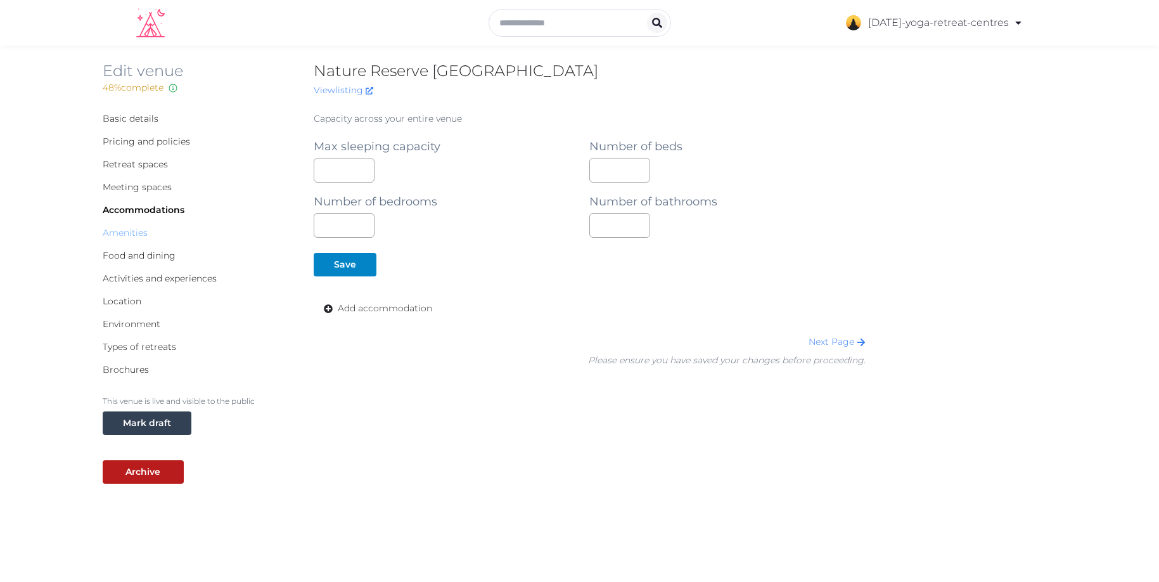
click at [130, 231] on link "Amenities" at bounding box center [125, 232] width 45 height 11
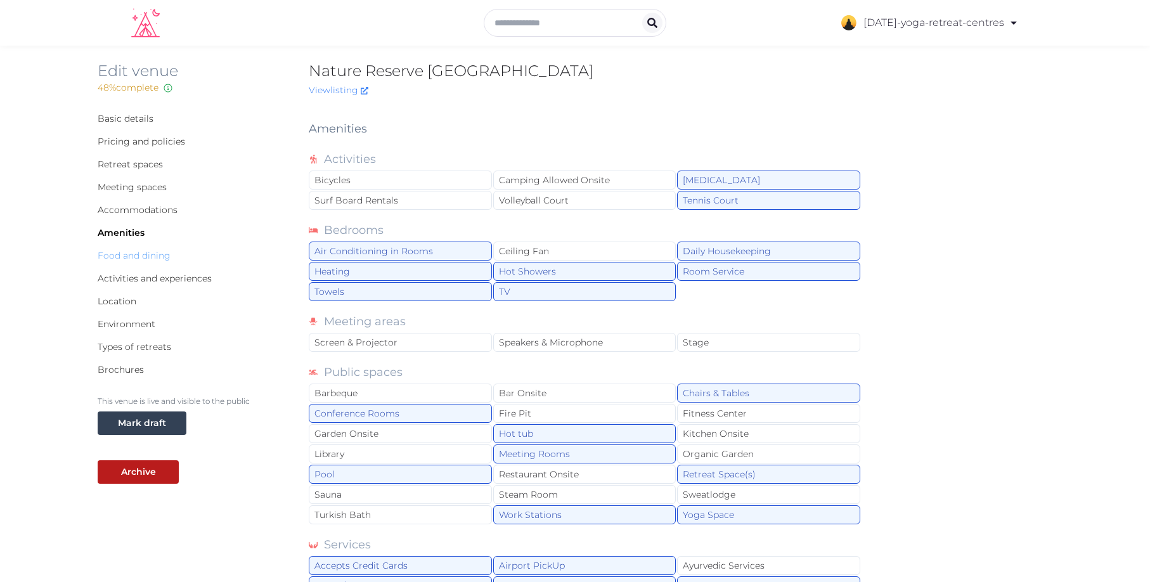
click at [154, 257] on link "Food and dining" at bounding box center [134, 255] width 73 height 11
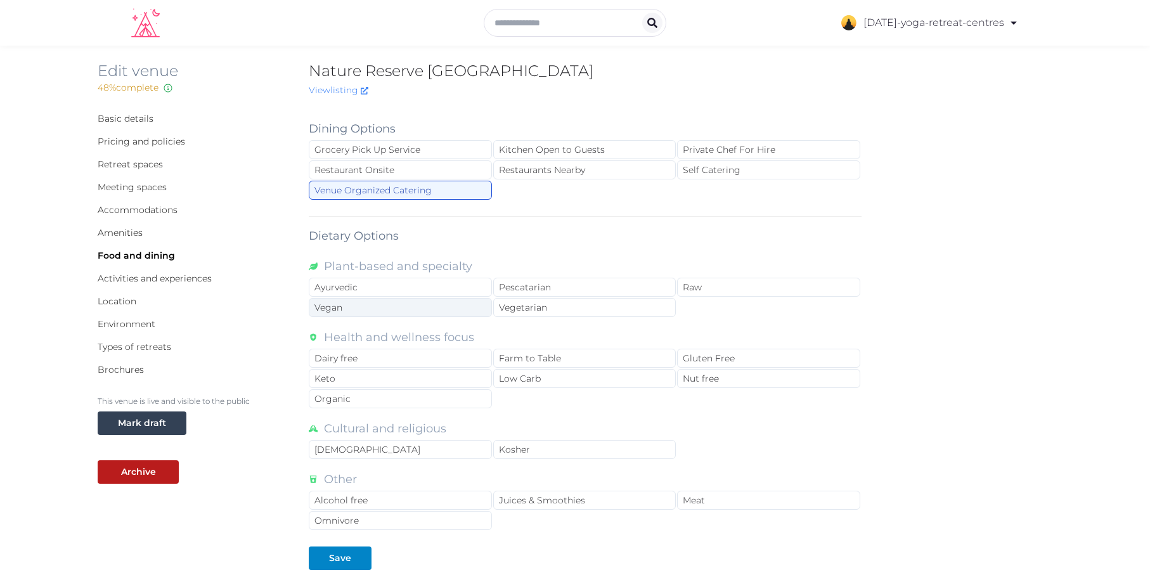
click at [434, 307] on div "Vegan" at bounding box center [400, 307] width 183 height 19
click at [583, 304] on div "Vegetarian" at bounding box center [584, 307] width 183 height 19
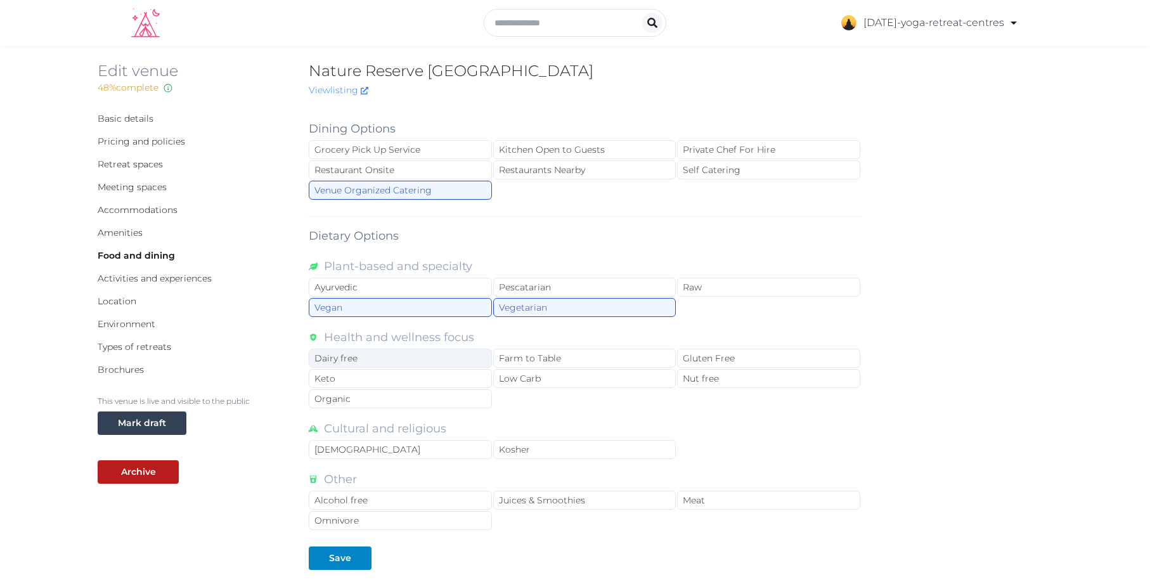
click at [428, 351] on div "Dairy free" at bounding box center [400, 358] width 183 height 19
click at [696, 358] on div "Gluten Free" at bounding box center [768, 358] width 183 height 19
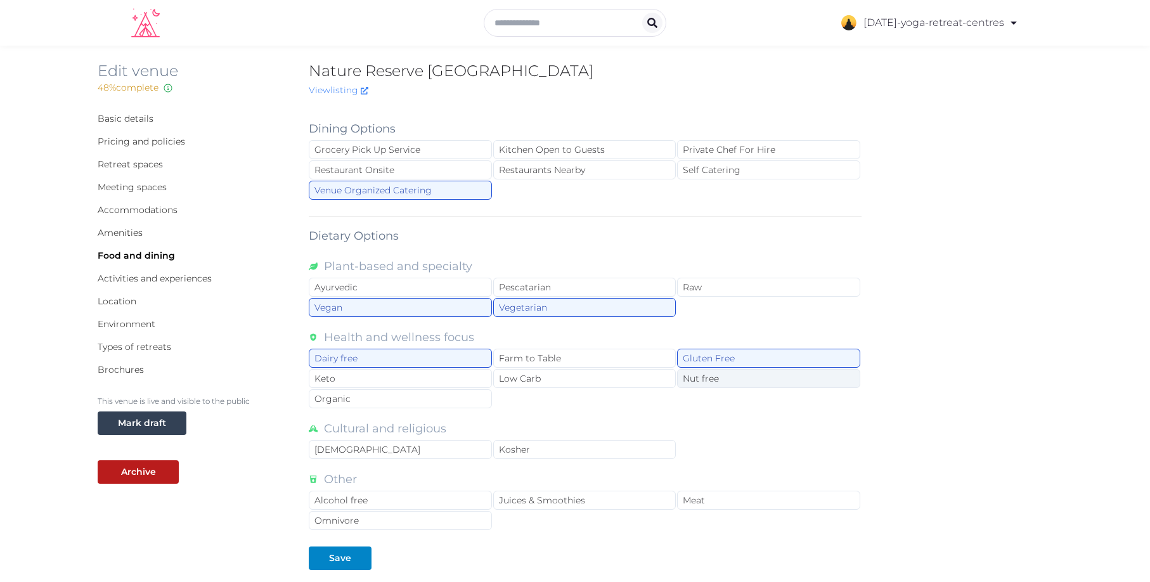
click at [686, 378] on div "Nut free" at bounding box center [768, 378] width 183 height 19
click at [614, 383] on div "Low Carb" at bounding box center [584, 378] width 183 height 19
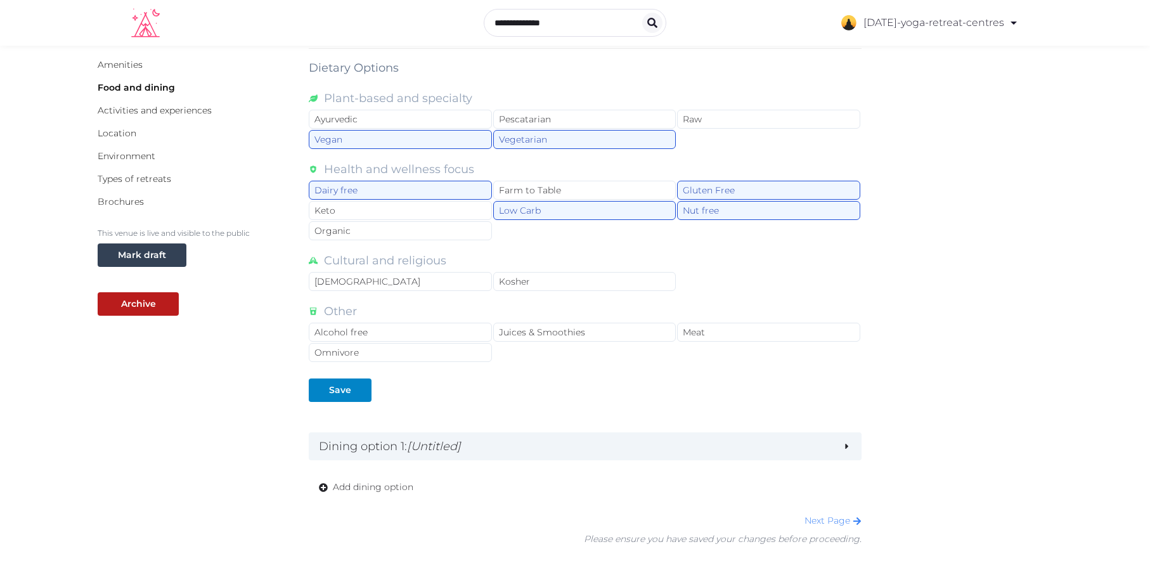
scroll to position [169, 0]
click at [560, 334] on div "Juices & Smoothies" at bounding box center [584, 331] width 183 height 19
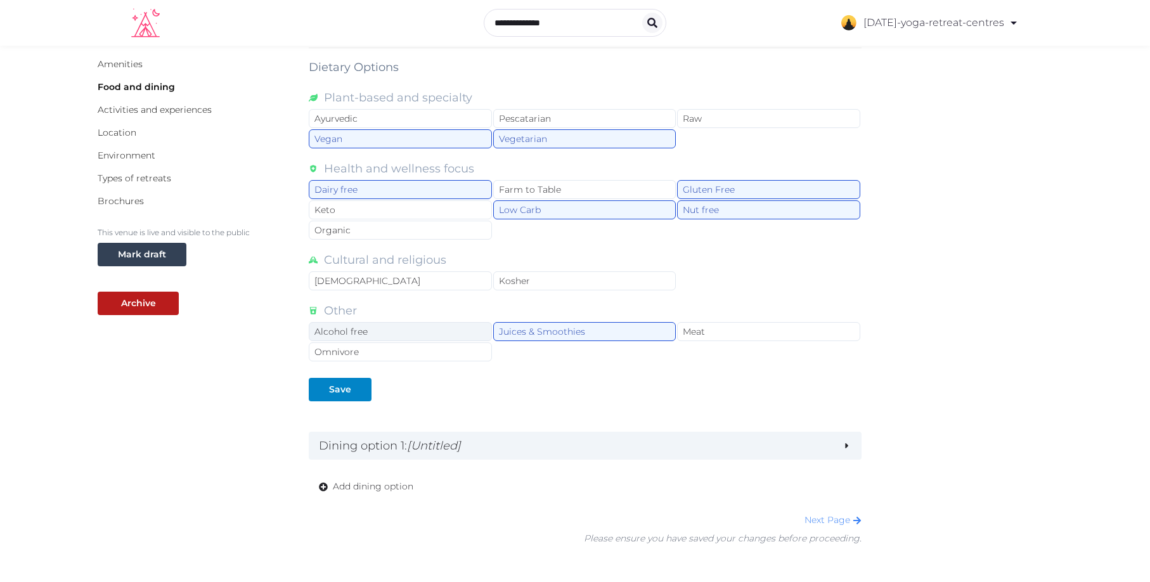
click at [358, 333] on div "Alcohol free" at bounding box center [400, 331] width 183 height 19
click at [344, 383] on div "Save" at bounding box center [340, 389] width 22 height 13
click at [351, 323] on div "Alcohol free" at bounding box center [400, 331] width 183 height 19
click at [341, 382] on button "Save" at bounding box center [340, 389] width 63 height 23
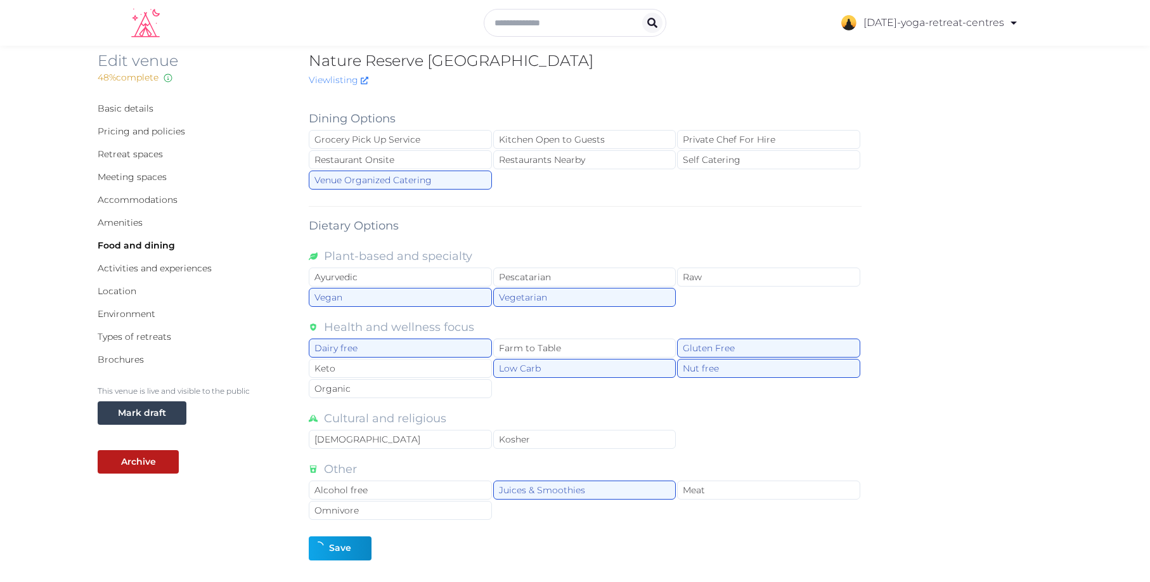
scroll to position [0, 0]
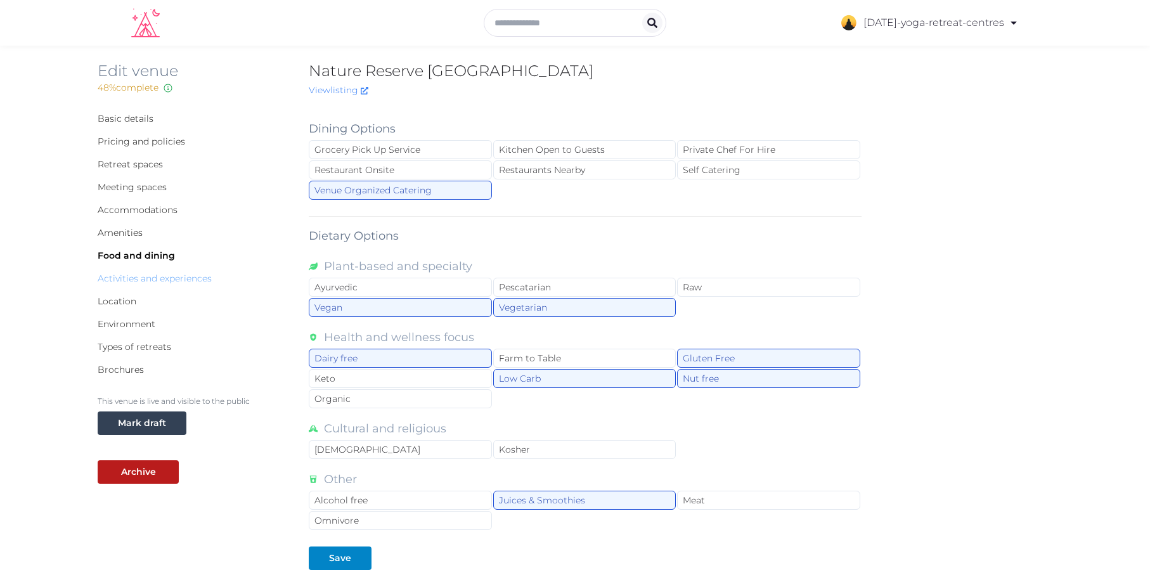
click at [164, 280] on link "Activities and experiences" at bounding box center [155, 278] width 114 height 11
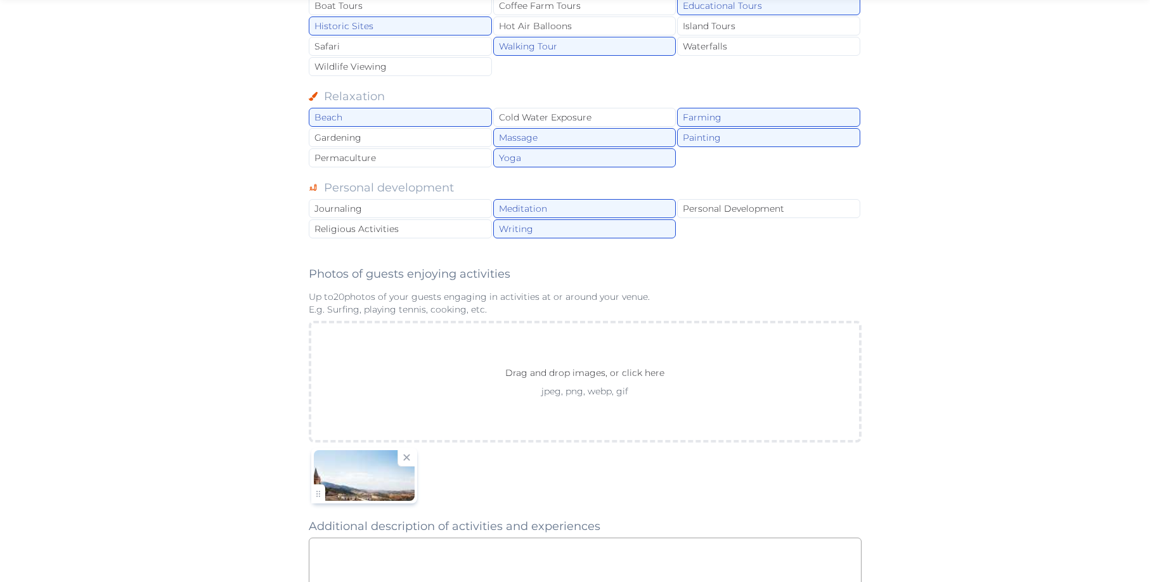
scroll to position [591, 0]
click at [363, 211] on div "Journaling" at bounding box center [400, 207] width 183 height 19
click at [771, 214] on div "Personal Development" at bounding box center [768, 207] width 183 height 19
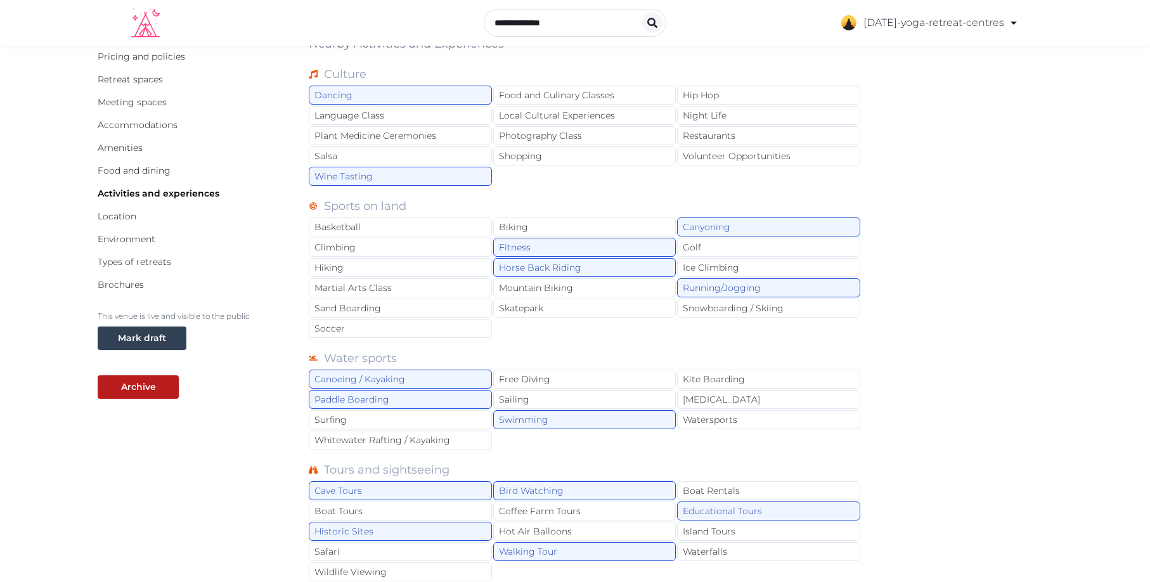
scroll to position [84, 0]
click at [358, 267] on div "Hiking" at bounding box center [400, 268] width 183 height 19
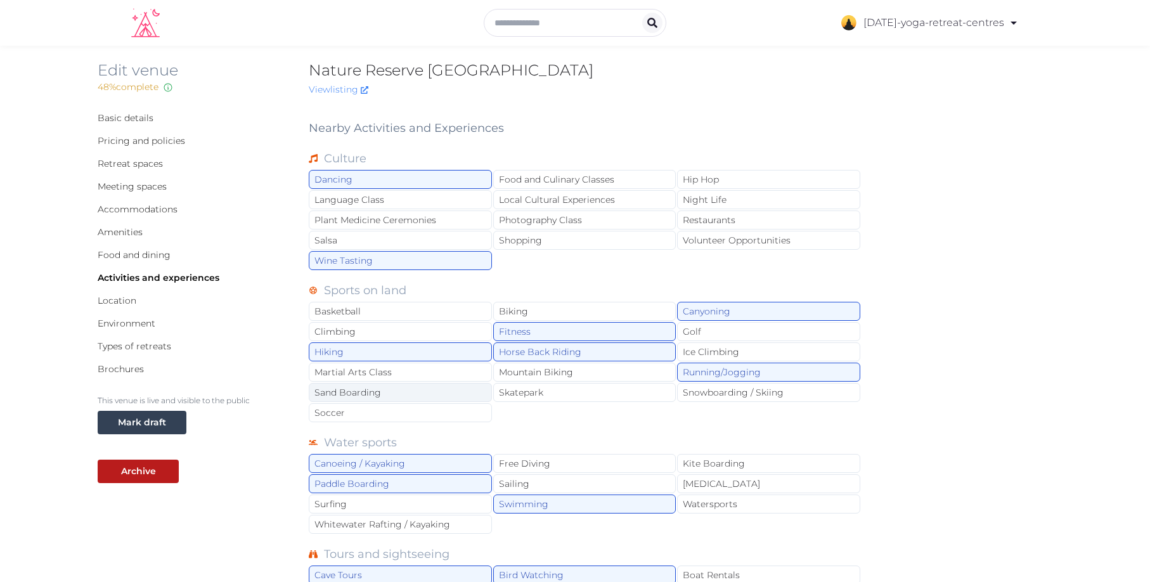
scroll to position [0, 0]
click at [545, 214] on div "Photography Class" at bounding box center [584, 220] width 183 height 19
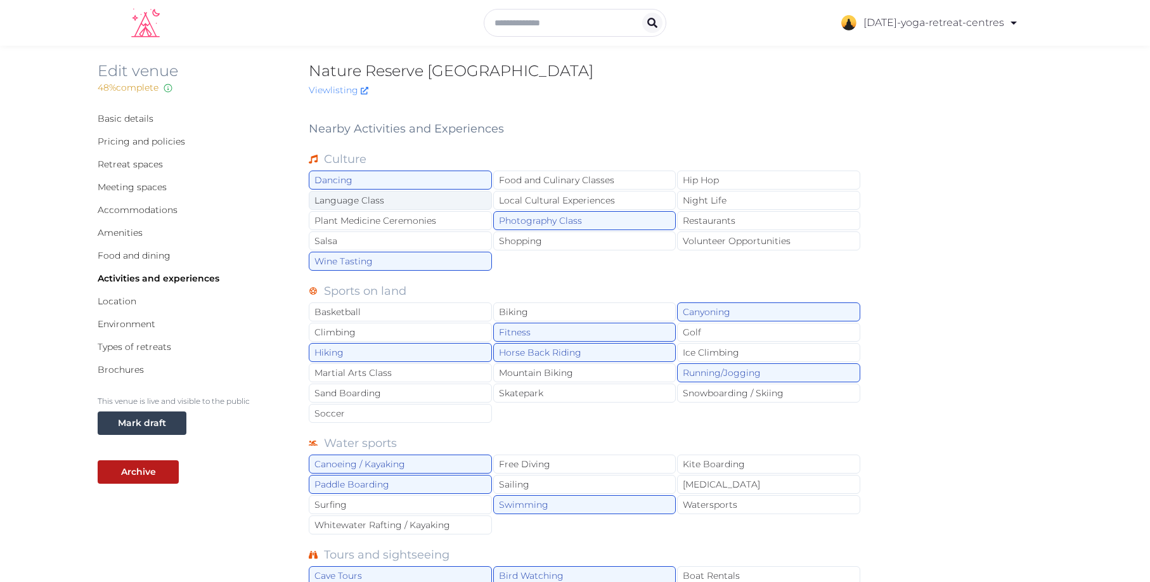
click at [449, 203] on div "Language Class" at bounding box center [400, 200] width 183 height 19
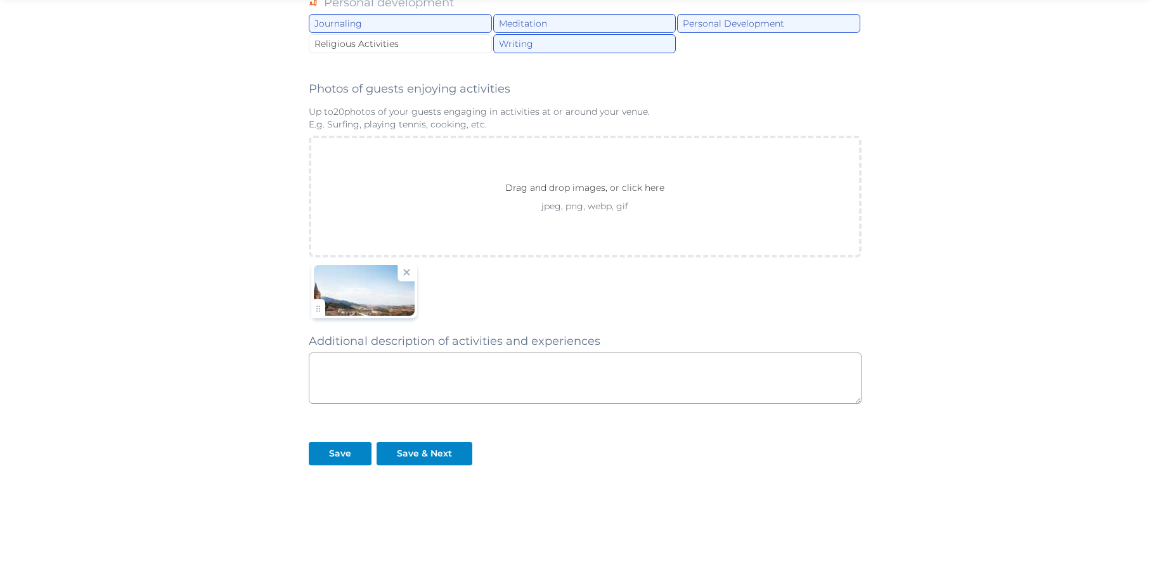
scroll to position [780, 0]
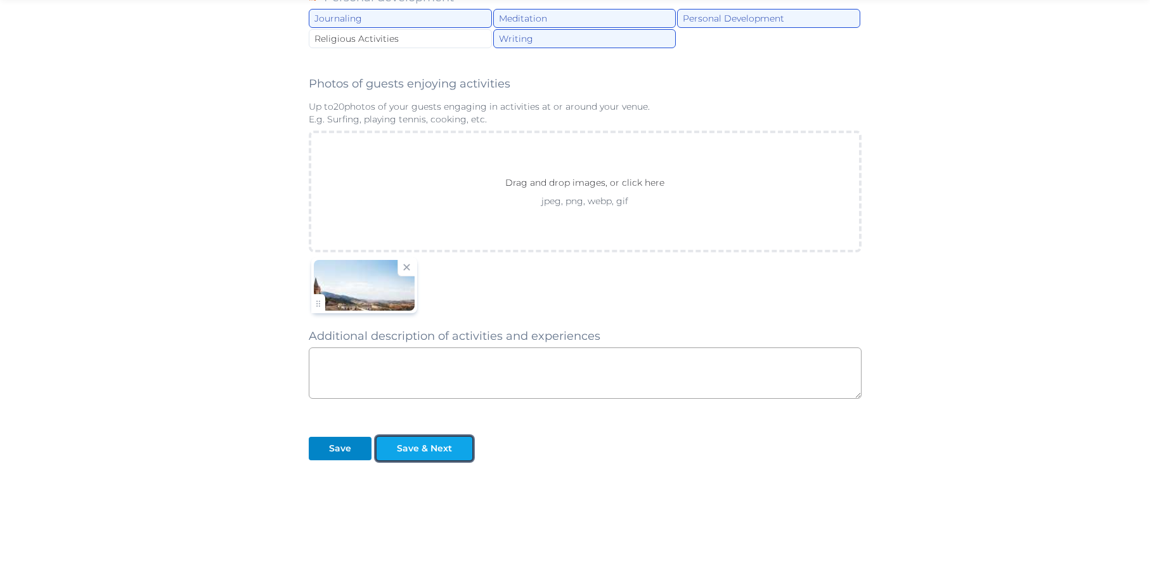
click at [427, 441] on button "Save & Next" at bounding box center [425, 448] width 96 height 23
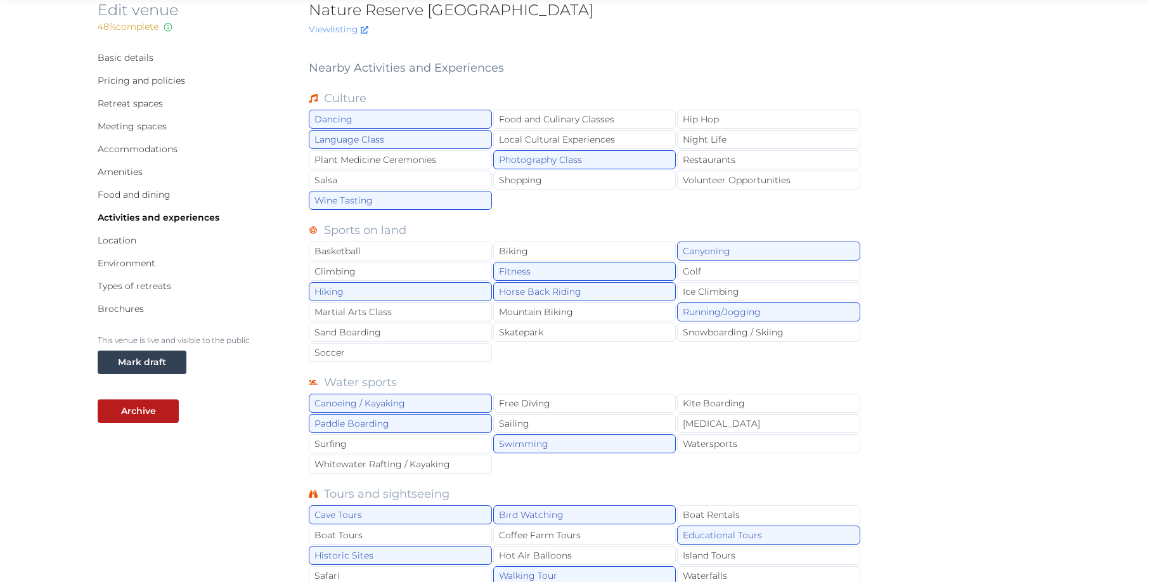
scroll to position [0, 0]
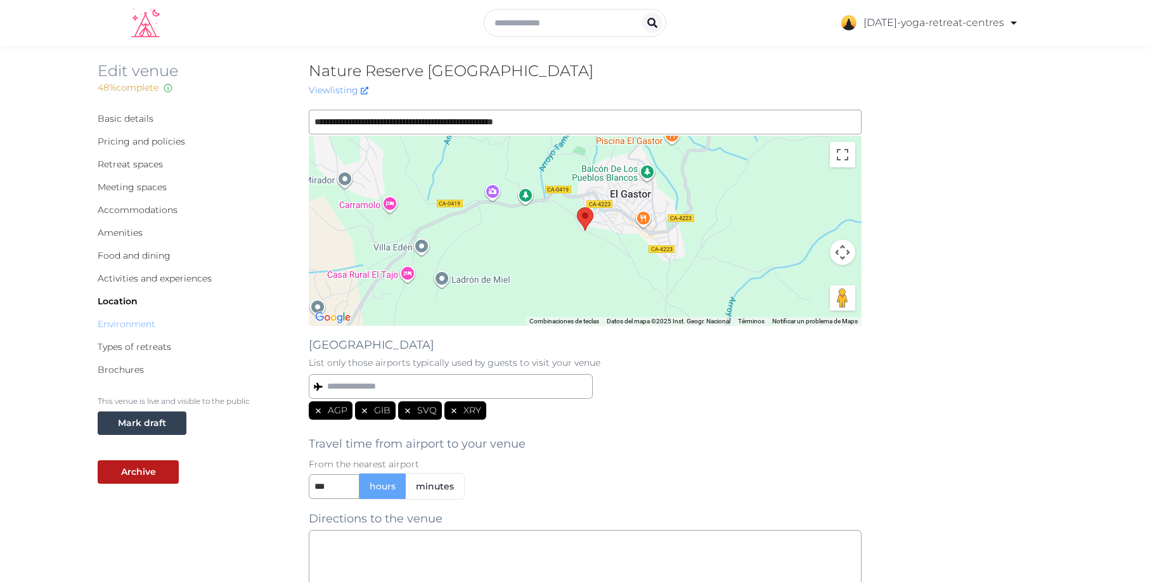
click at [132, 323] on link "Environment" at bounding box center [127, 323] width 58 height 11
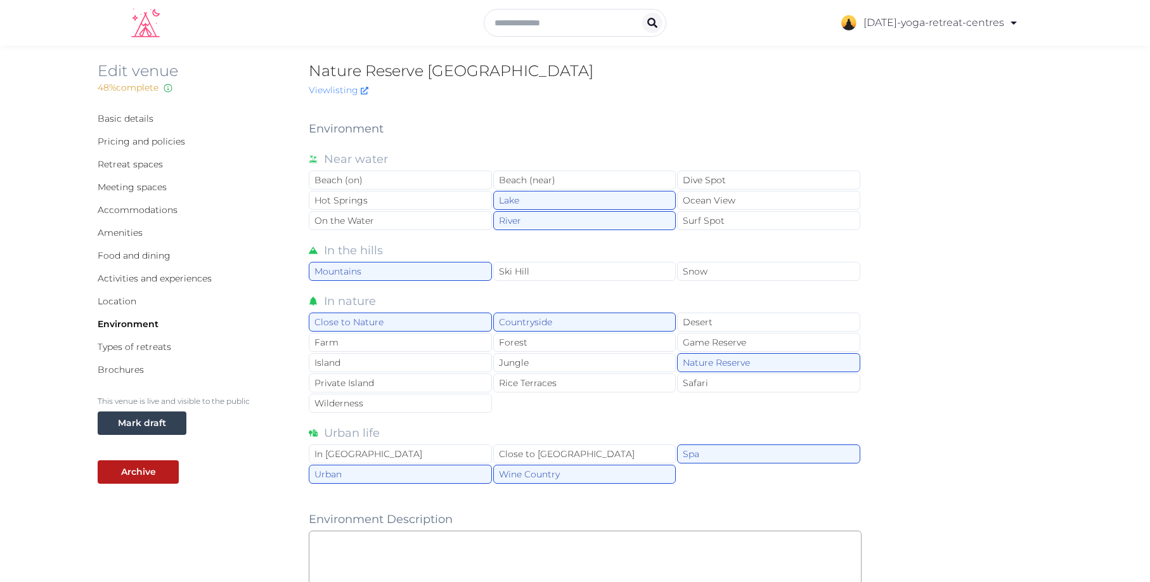
click at [143, 340] on div "Types of retreats" at bounding box center [193, 346] width 191 height 13
click at [132, 344] on link "Types of retreats" at bounding box center [135, 346] width 74 height 11
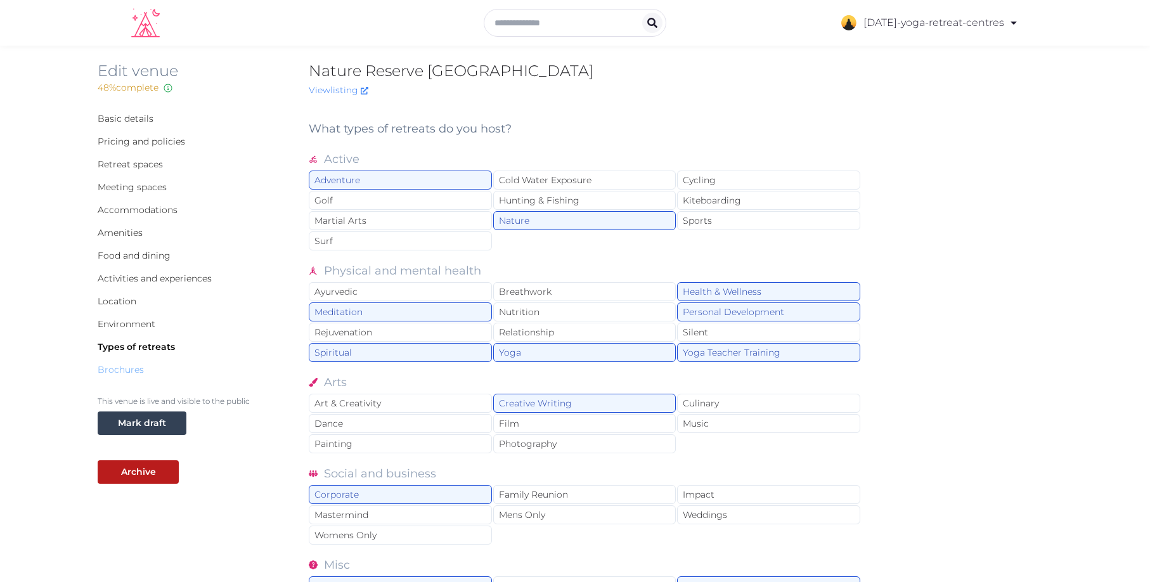
click at [115, 373] on link "Brochures" at bounding box center [121, 369] width 46 height 11
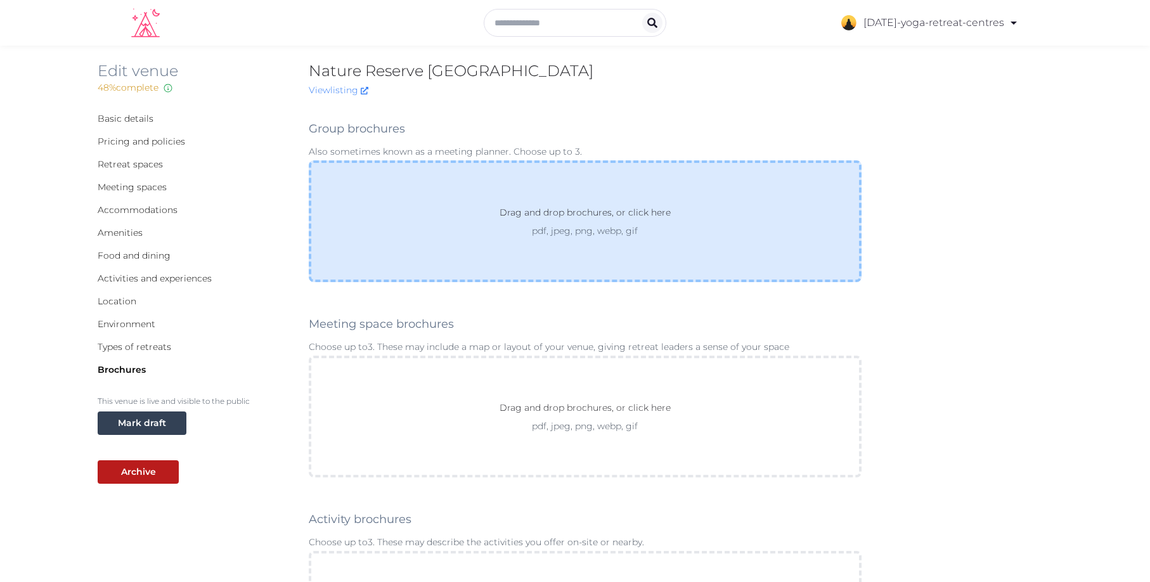
click at [634, 226] on p "pdf, jpeg, png, webp, gif" at bounding box center [585, 230] width 217 height 13
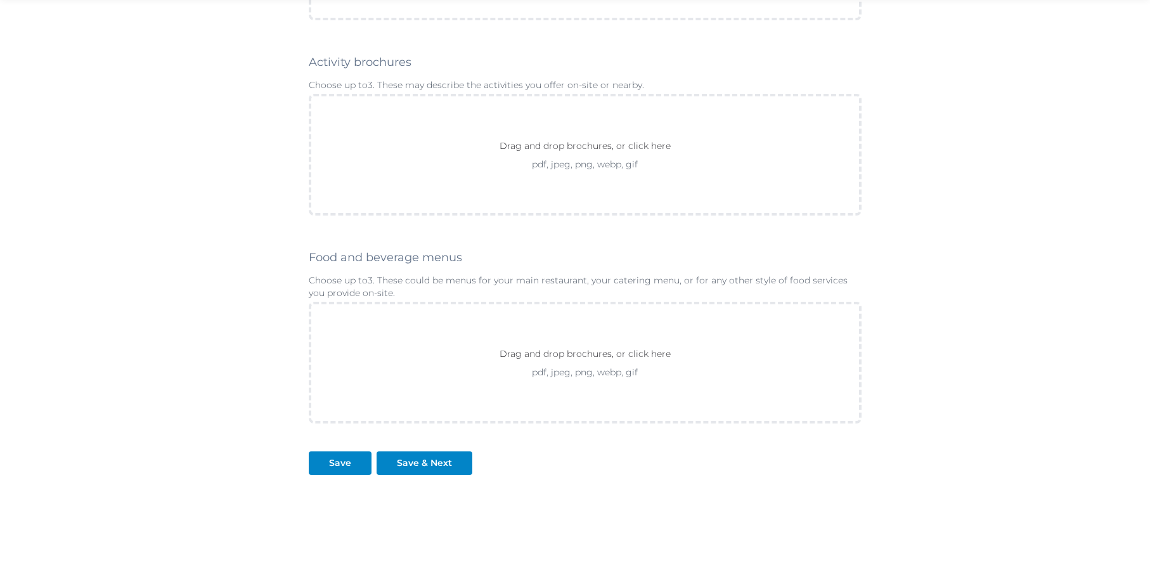
scroll to position [534, 0]
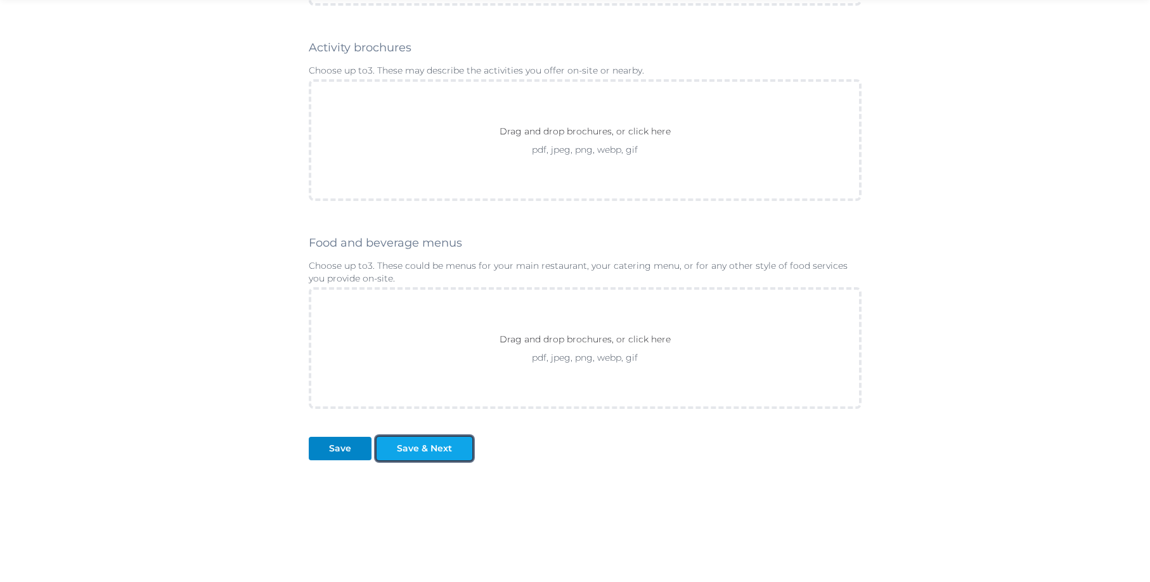
click at [423, 447] on div "Save & Next" at bounding box center [424, 448] width 55 height 13
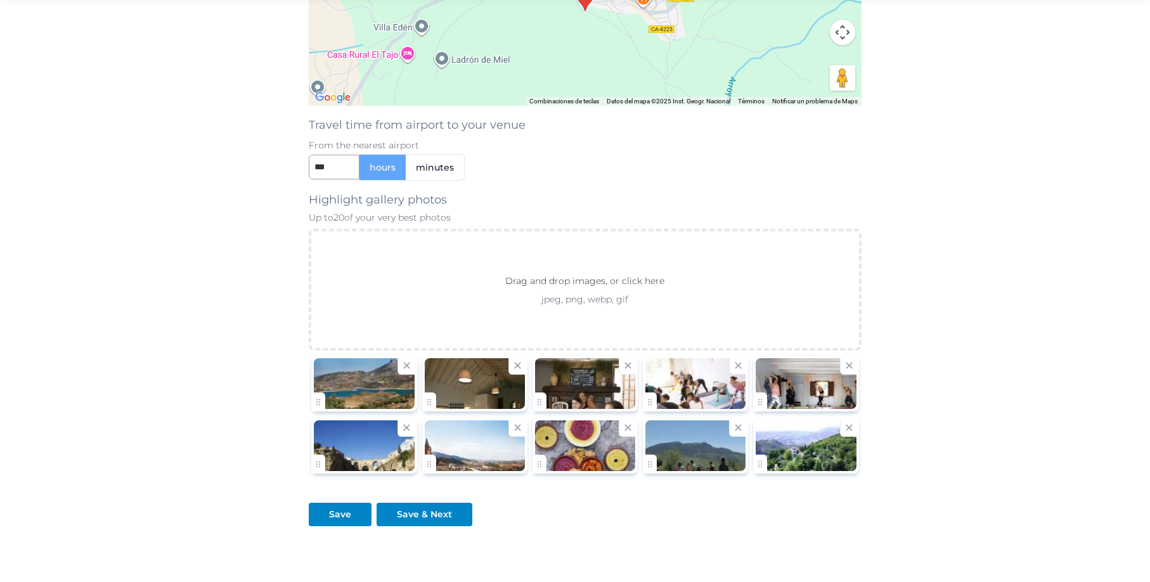
scroll to position [1354, 0]
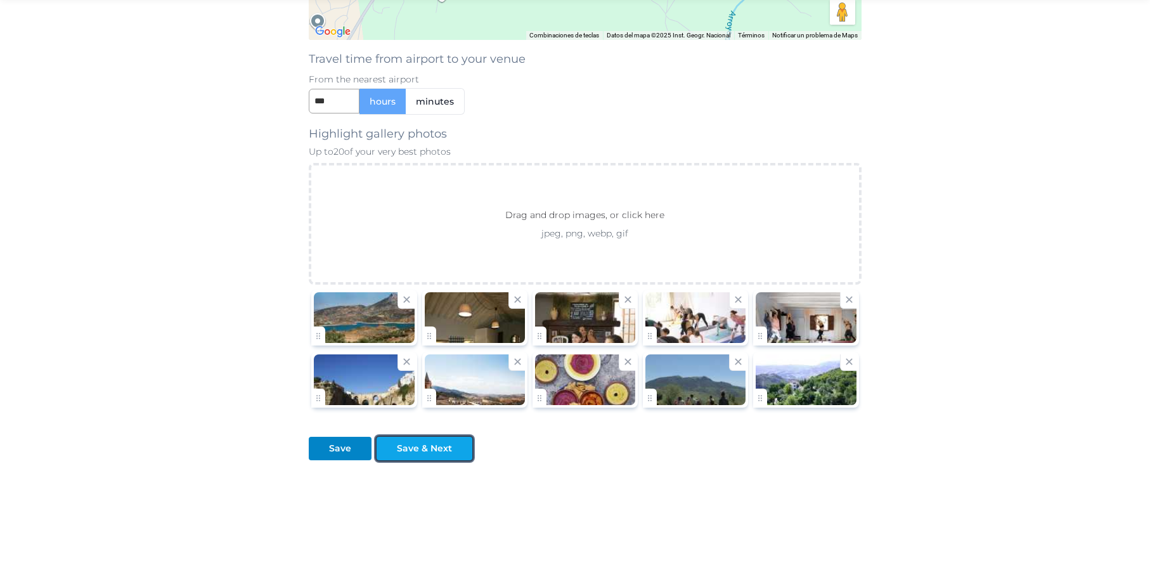
click at [418, 443] on div "Save & Next" at bounding box center [424, 448] width 55 height 13
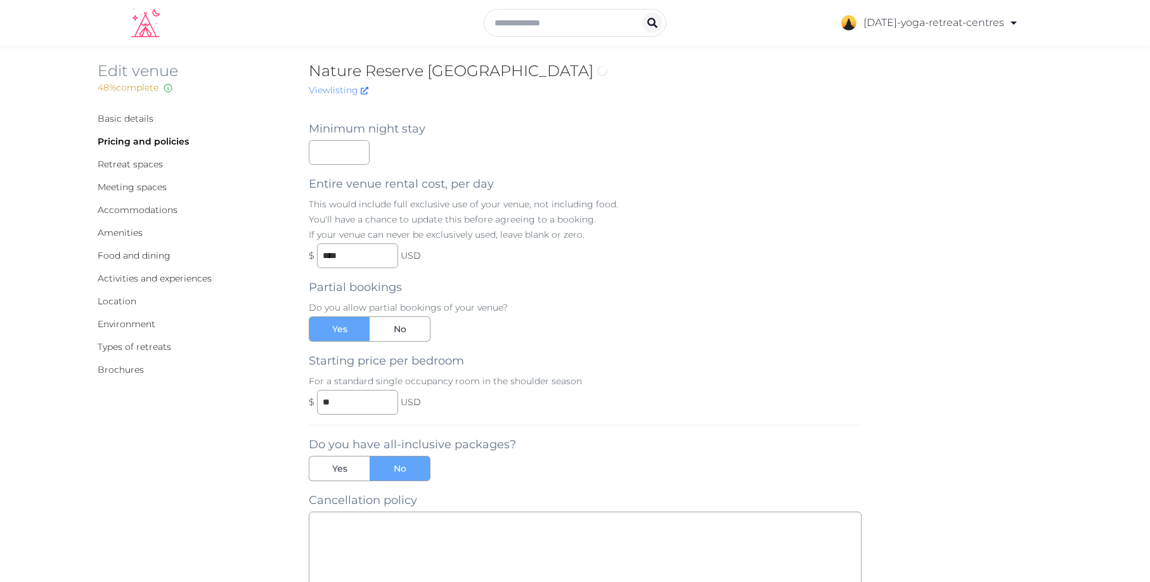
scroll to position [312, 0]
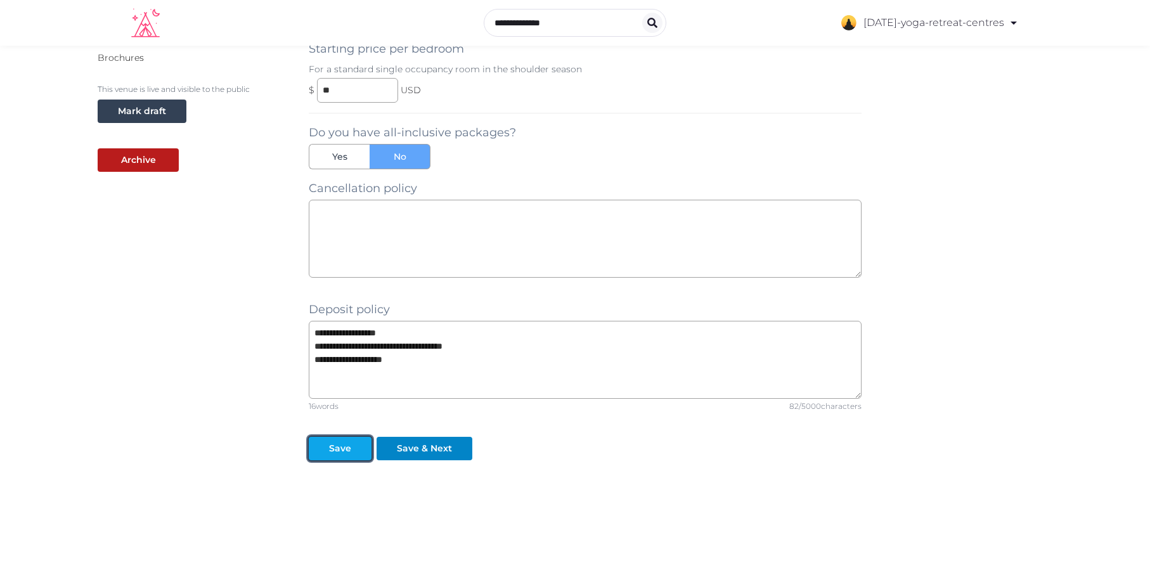
click at [338, 457] on button "Save" at bounding box center [340, 448] width 63 height 23
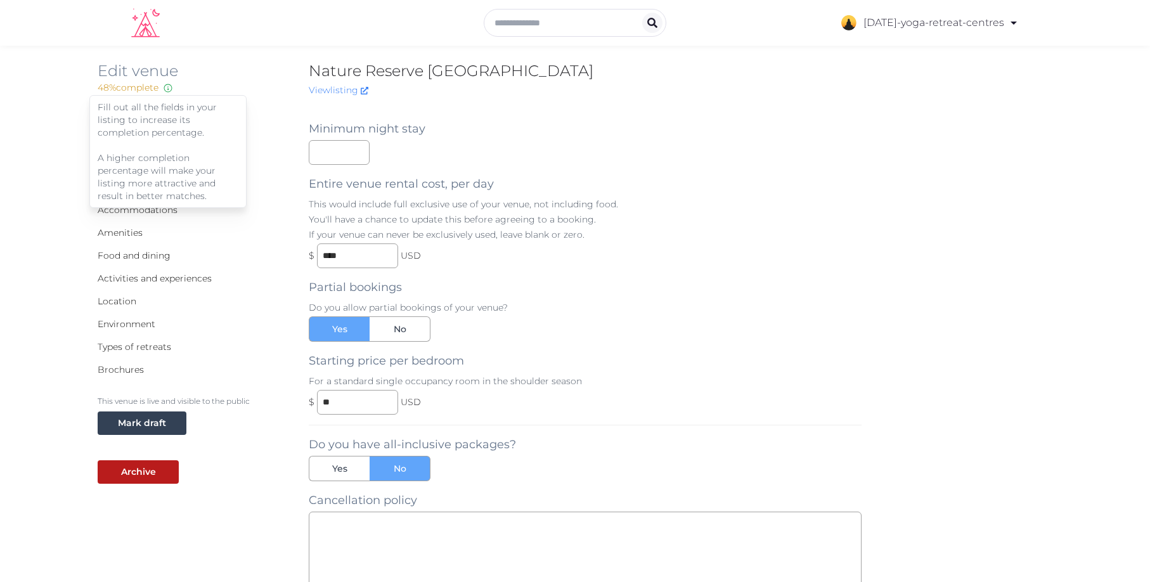
click at [167, 84] on icon at bounding box center [168, 88] width 9 height 9
click at [246, 94] on div "48 % complete Fill out all the fields in your listing to increase its completio…" at bounding box center [193, 87] width 191 height 13
